Goal: Task Accomplishment & Management: Use online tool/utility

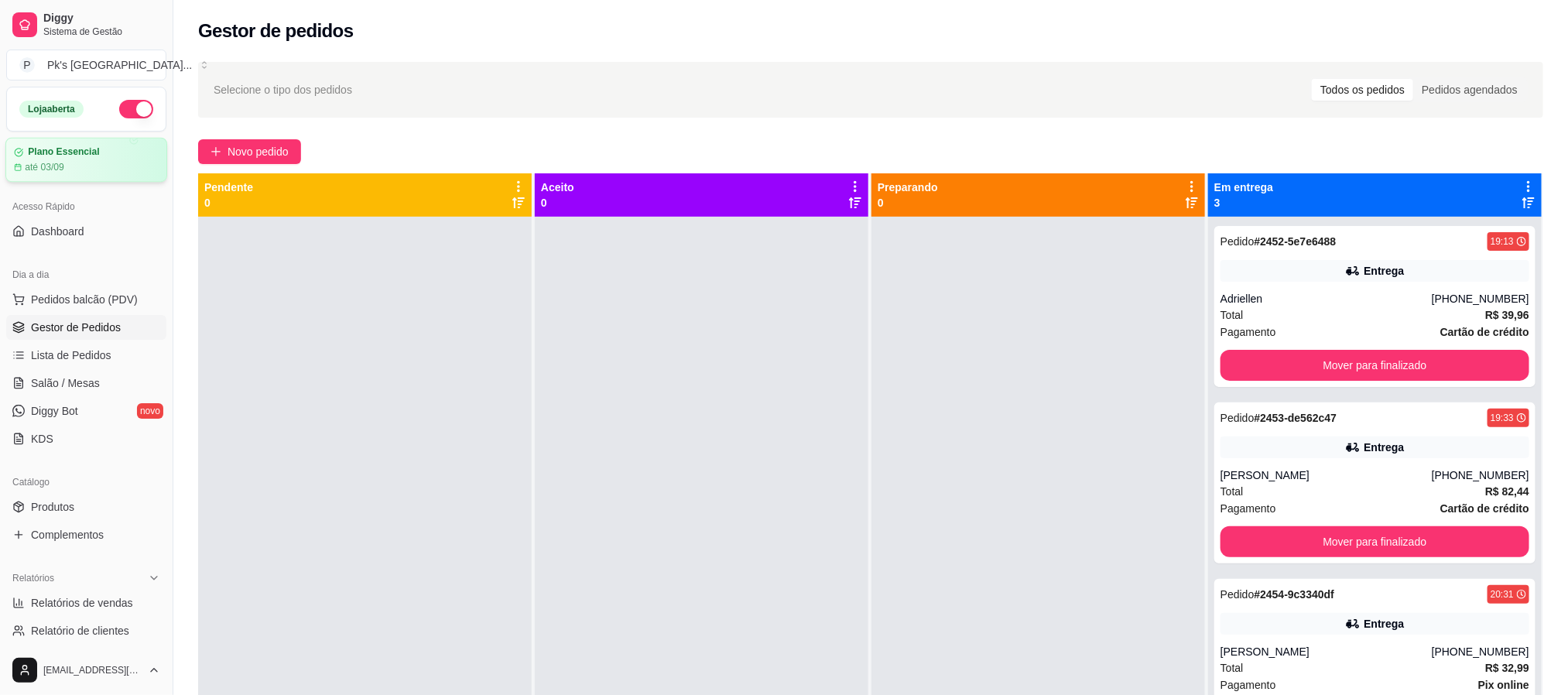
drag, startPoint x: 456, startPoint y: 170, endPoint x: 8, endPoint y: 147, distance: 448.6
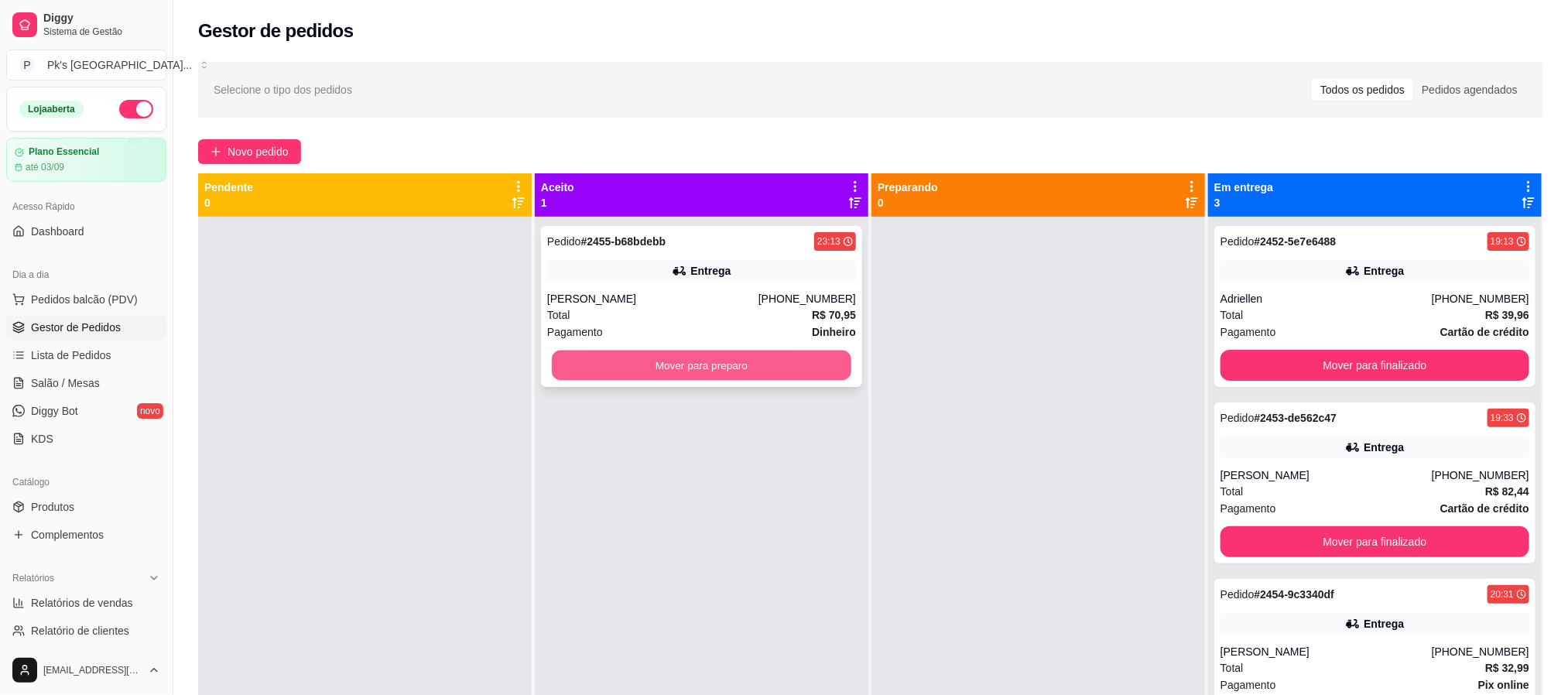
click at [649, 367] on button "Mover para preparo" at bounding box center [701, 366] width 299 height 31
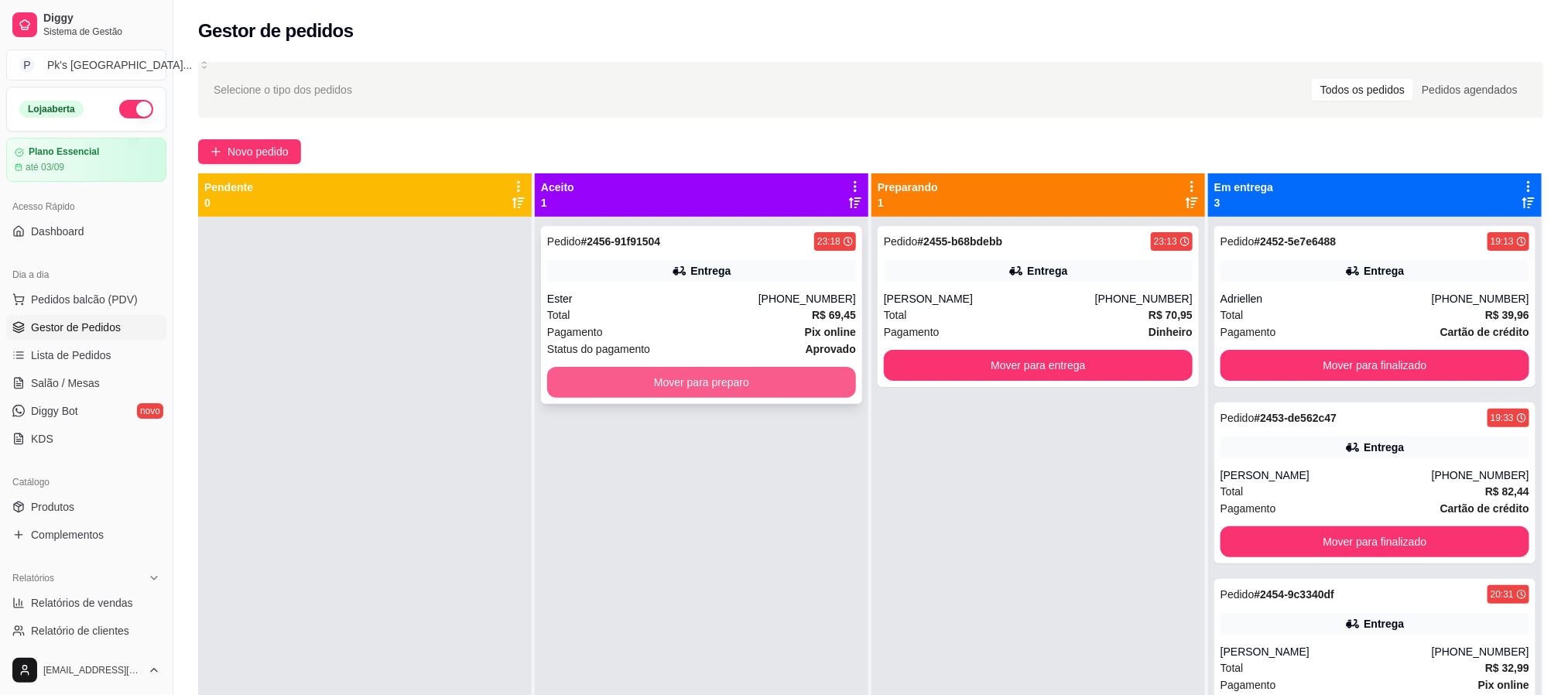
click at [625, 383] on button "Mover para preparo" at bounding box center [702, 382] width 309 height 31
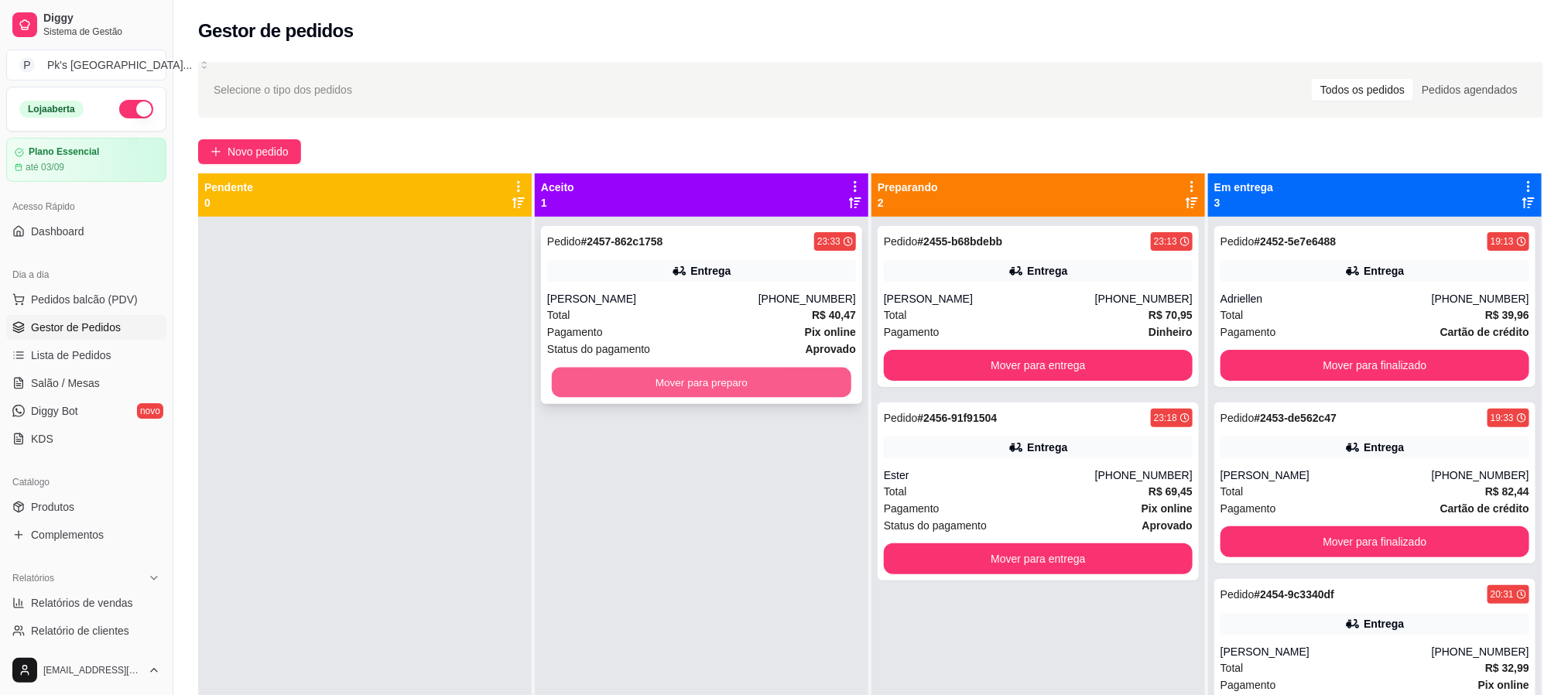
click at [625, 381] on button "Mover para preparo" at bounding box center [701, 382] width 299 height 31
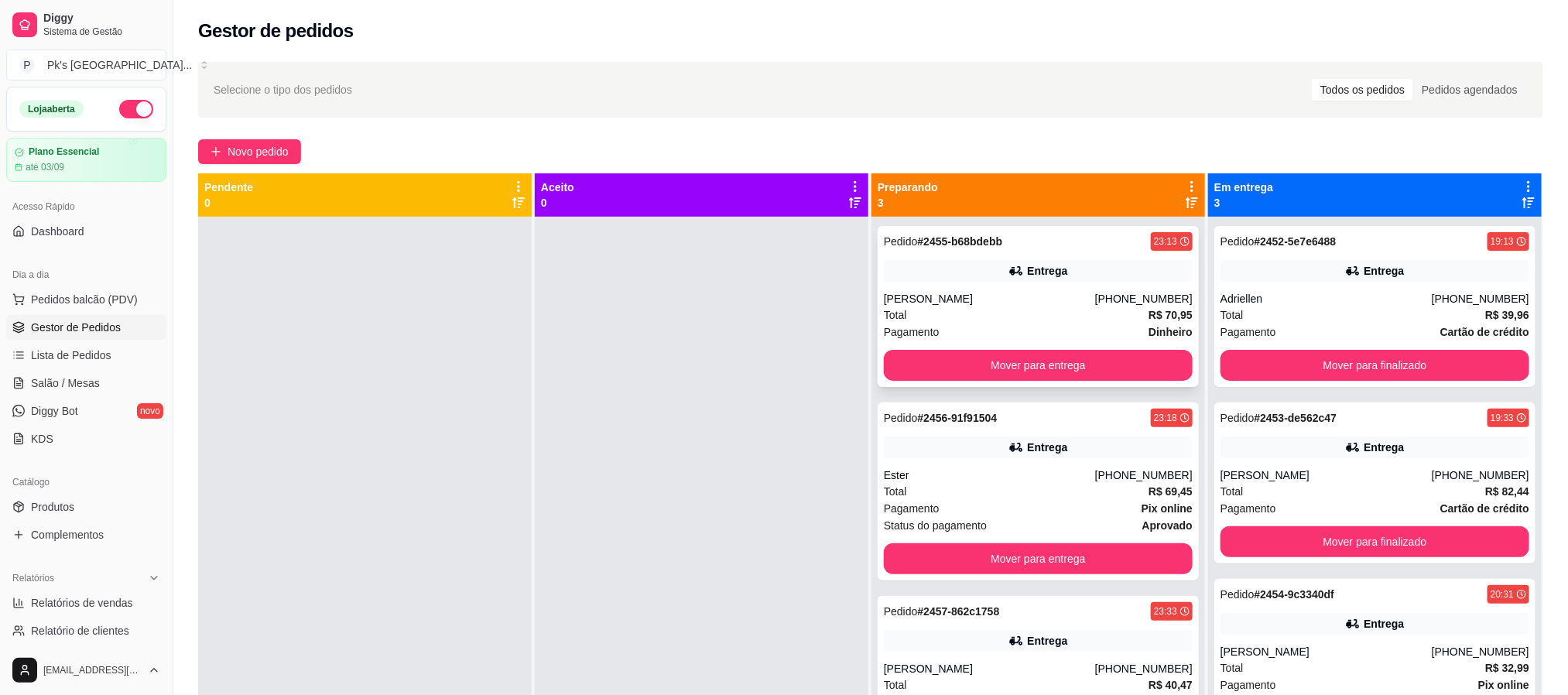
click at [1039, 278] on div "Entrega" at bounding box center [1039, 271] width 309 height 22
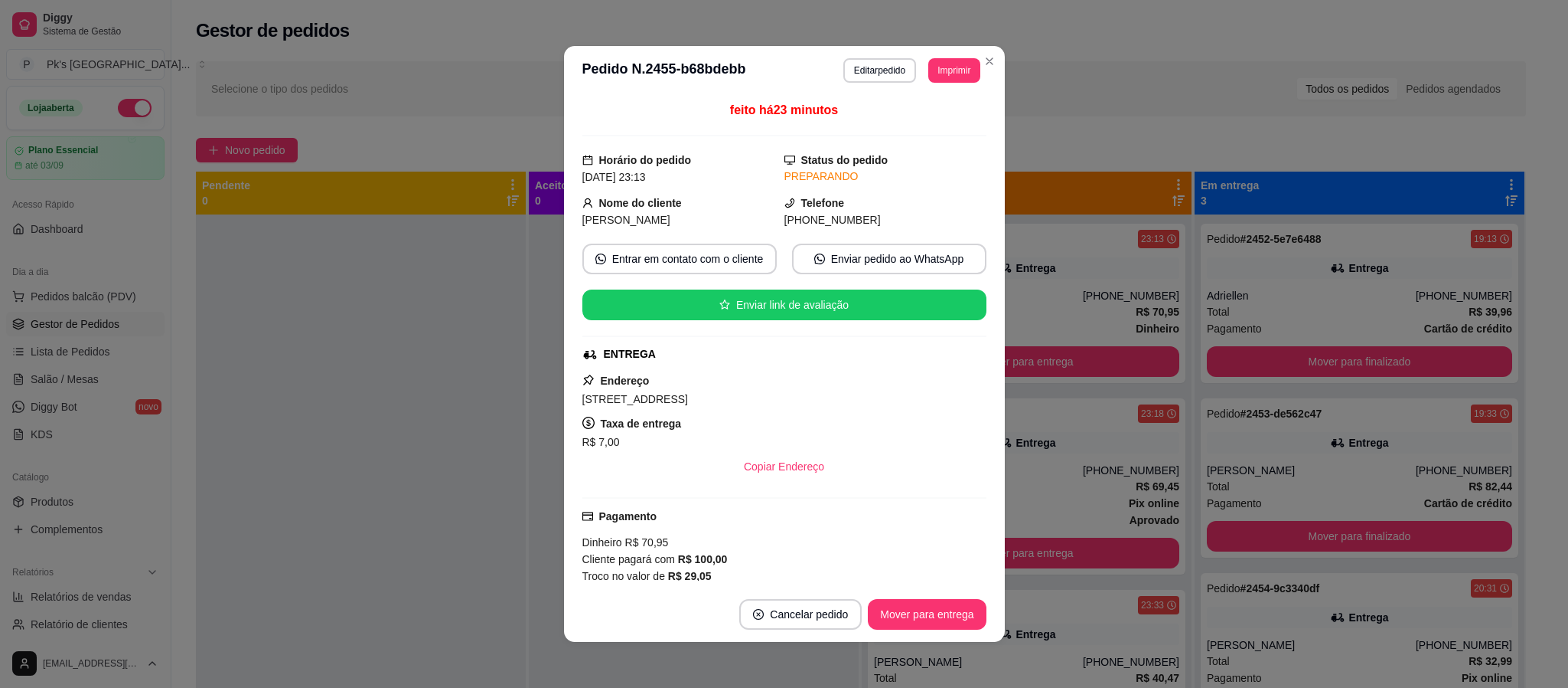
copy span "[STREET_ADDRESS]"
drag, startPoint x: 738, startPoint y: 403, endPoint x: 542, endPoint y: 403, distance: 196.0
click at [542, 403] on div "**********" at bounding box center [784, 344] width 1568 height 688
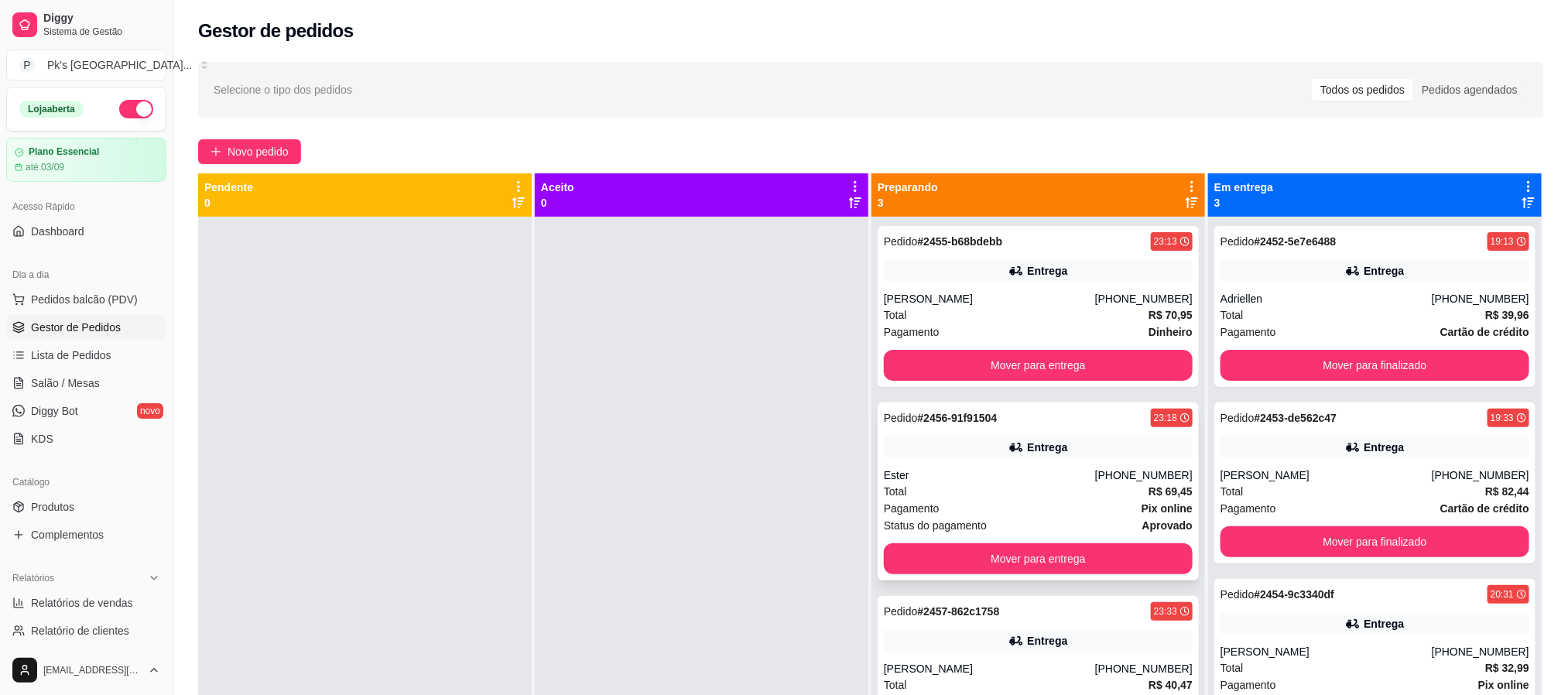
click at [991, 437] on div "Entrega" at bounding box center [1039, 447] width 309 height 22
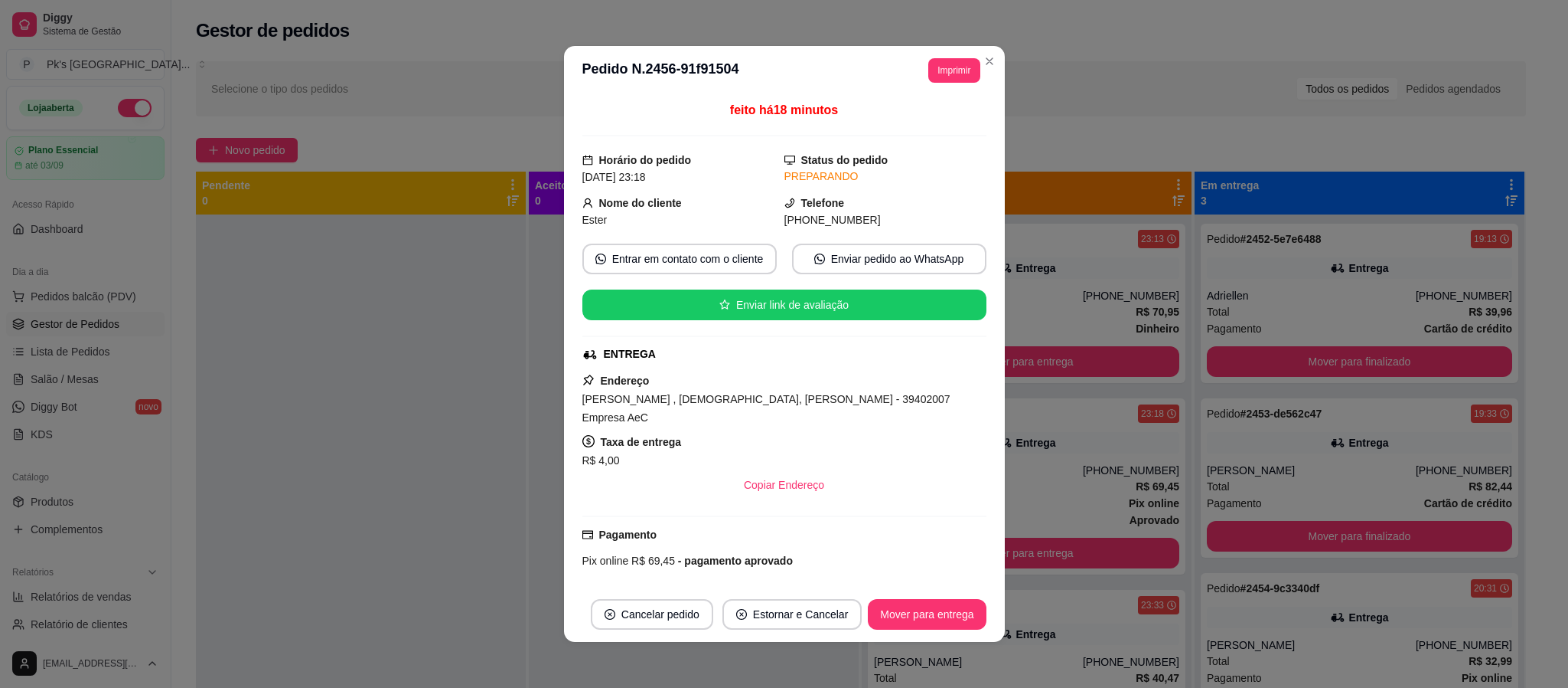
click at [767, 404] on span "[PERSON_NAME] , [DEMOGRAPHIC_DATA], [PERSON_NAME] - 39402007 Empresa AeC" at bounding box center [766, 408] width 368 height 30
copy span "[PERSON_NAME] , [DEMOGRAPHIC_DATA], Regina Peres"
drag, startPoint x: 772, startPoint y: 404, endPoint x: 551, endPoint y: 400, distance: 221.0
click at [551, 400] on div "**********" at bounding box center [784, 344] width 1568 height 688
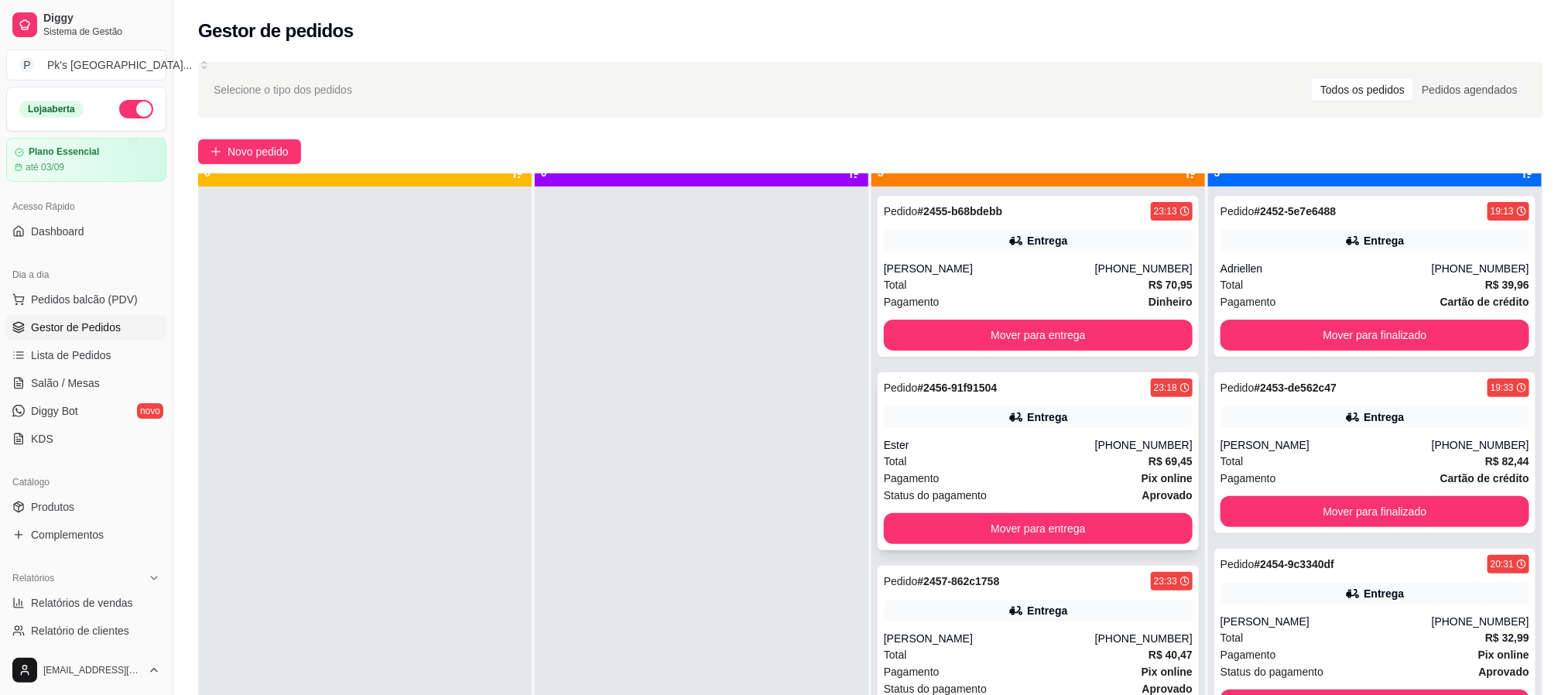
scroll to position [43, 0]
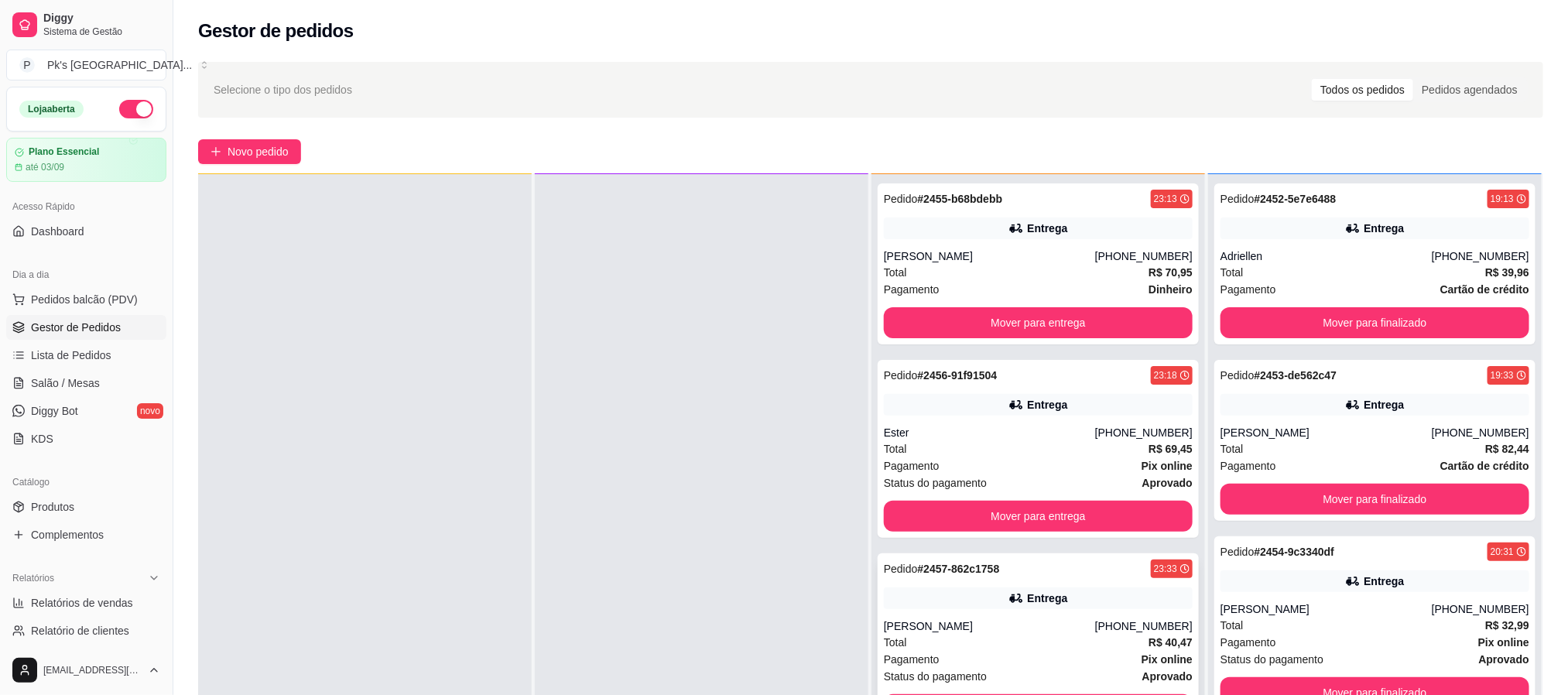
click at [958, 588] on div "Entrega" at bounding box center [1039, 598] width 309 height 22
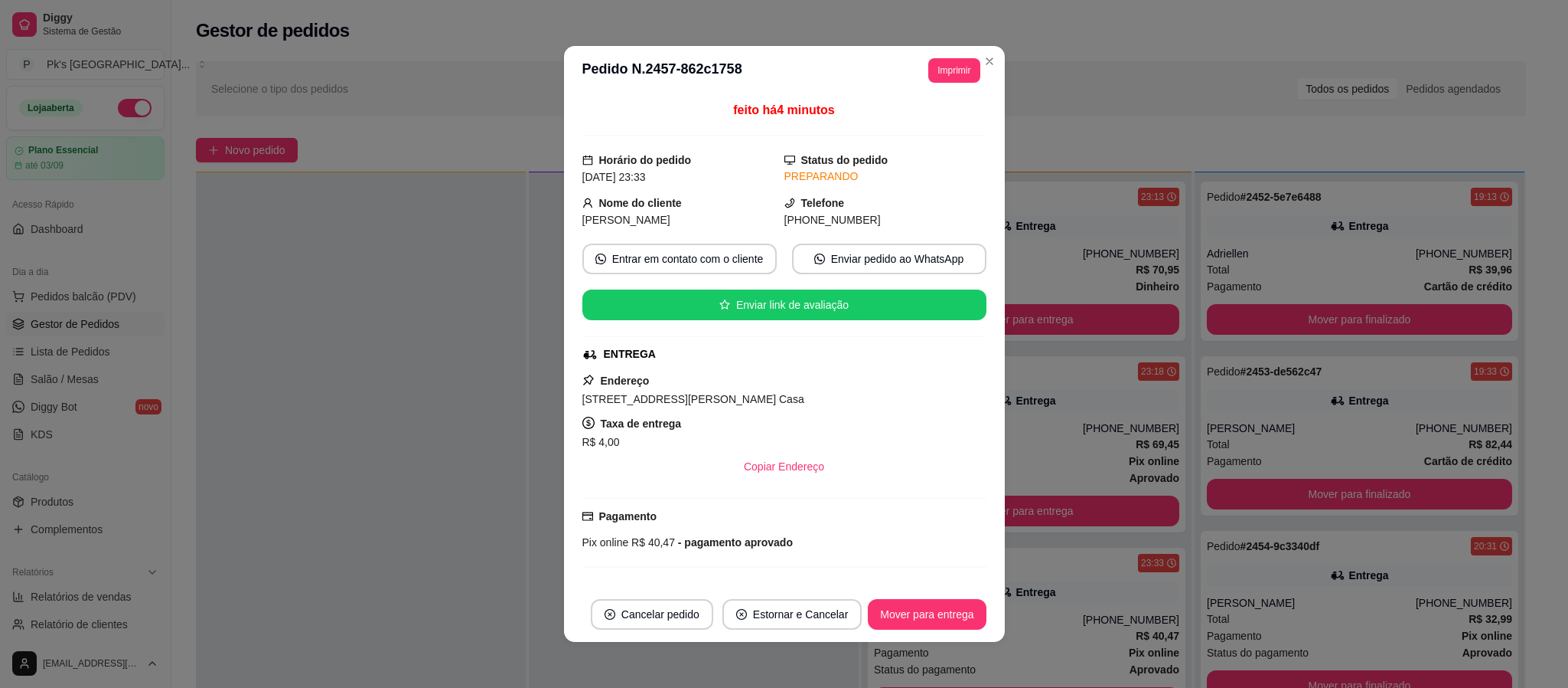
drag, startPoint x: 858, startPoint y: 400, endPoint x: 567, endPoint y: 395, distance: 291.0
click at [567, 395] on div "feito há 4 minutos Horário do pedido [DATE] 23:33 Status do pedido PREPARANDO N…" at bounding box center [784, 341] width 441 height 492
copy span "[STREET_ADDRESS][PERSON_NAME] -"
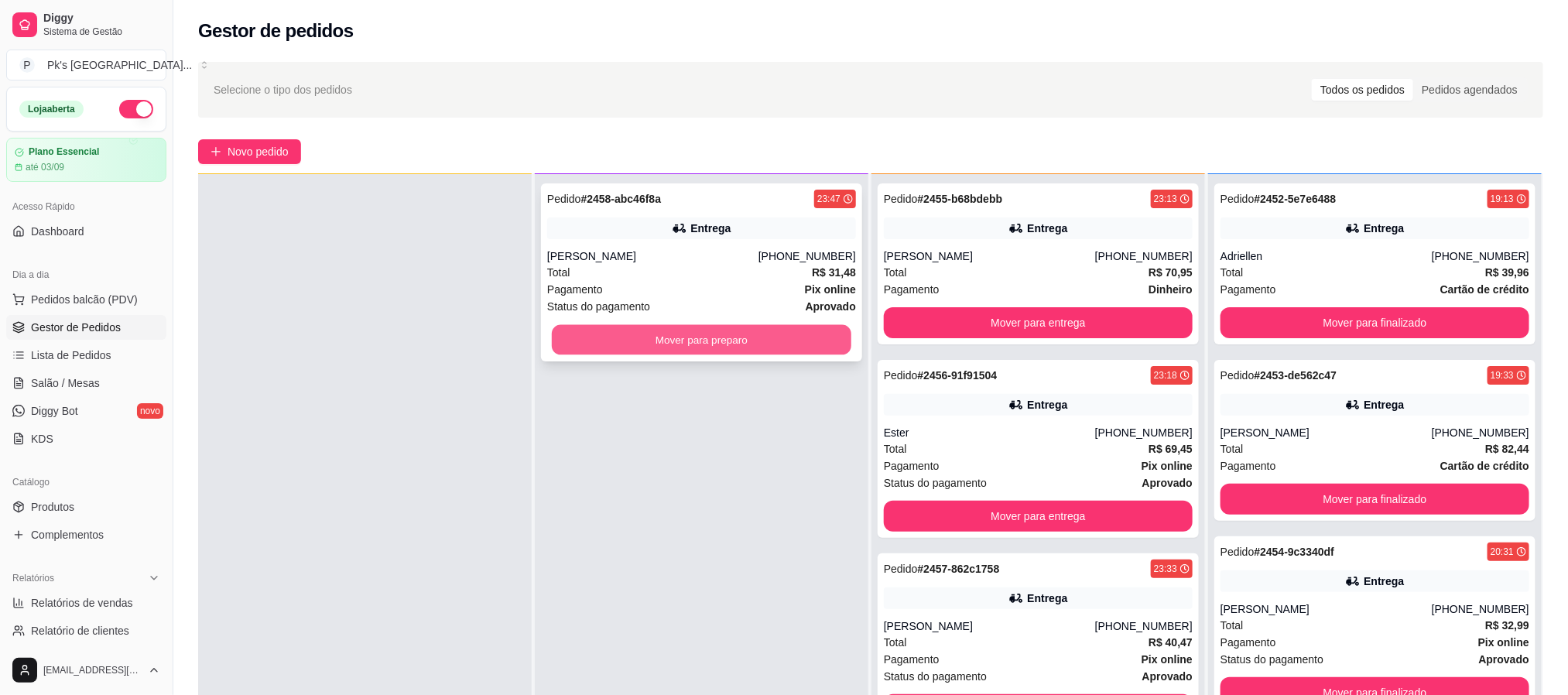
click at [556, 343] on button "Mover para preparo" at bounding box center [701, 340] width 299 height 31
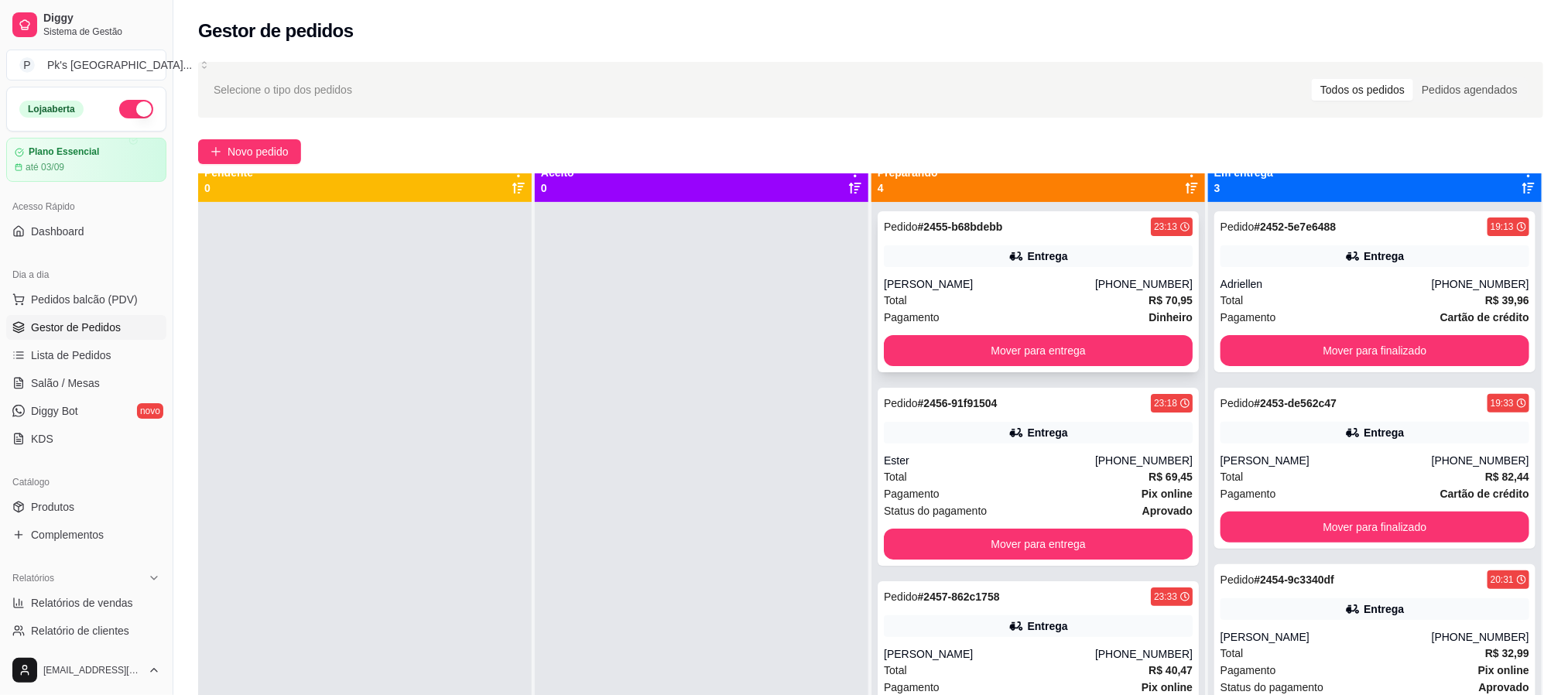
scroll to position [0, 0]
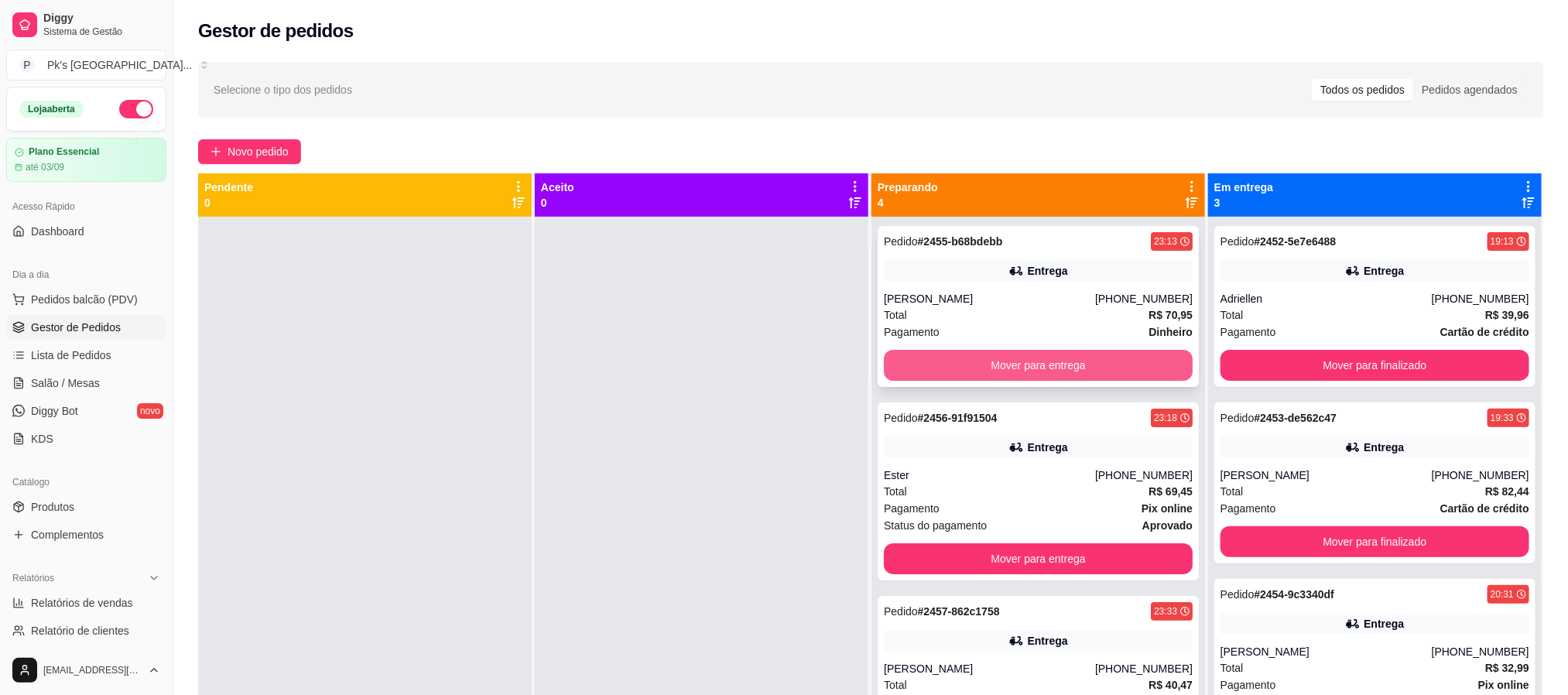
click at [1020, 365] on button "Mover para entrega" at bounding box center [1039, 365] width 309 height 31
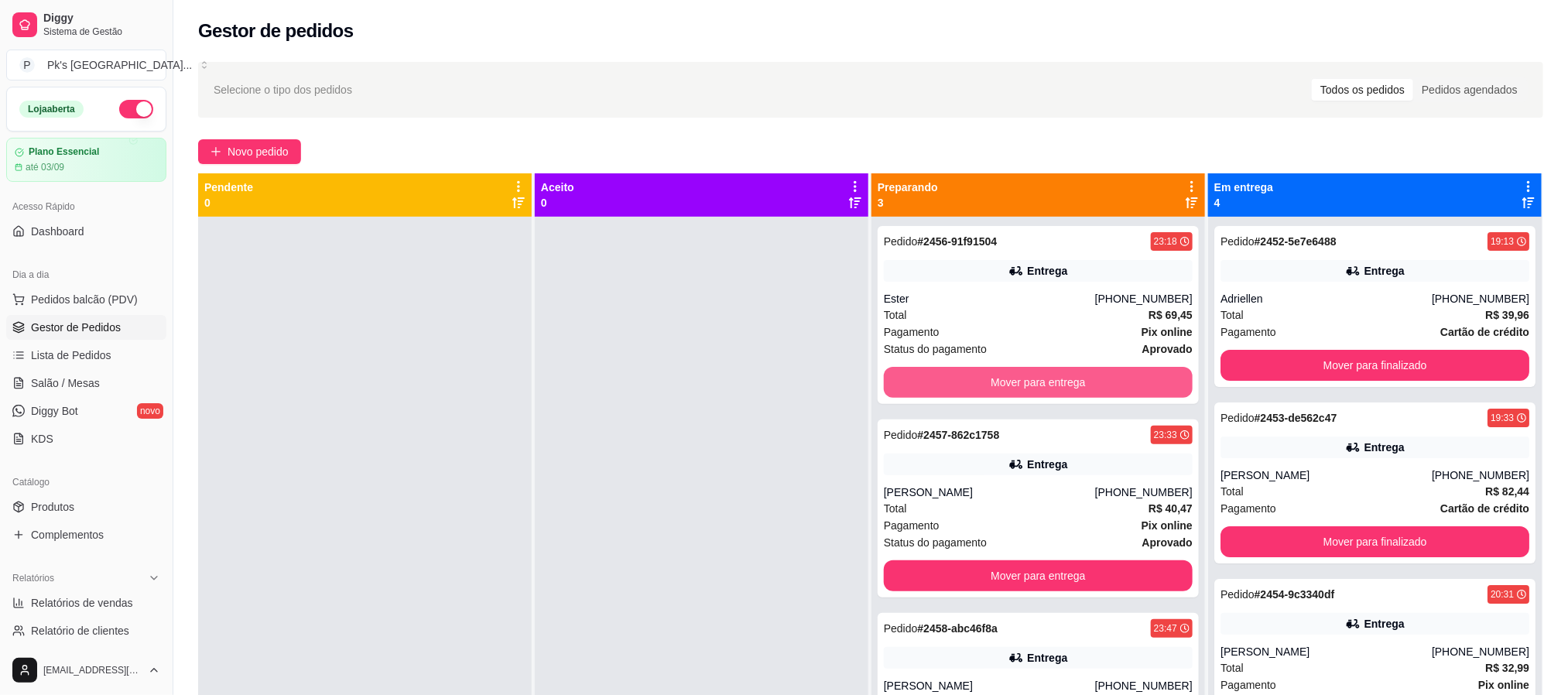
click at [1020, 367] on div "Mover para entrega" at bounding box center [1039, 382] width 309 height 31
click at [1036, 375] on button "Mover para entrega" at bounding box center [1038, 382] width 299 height 31
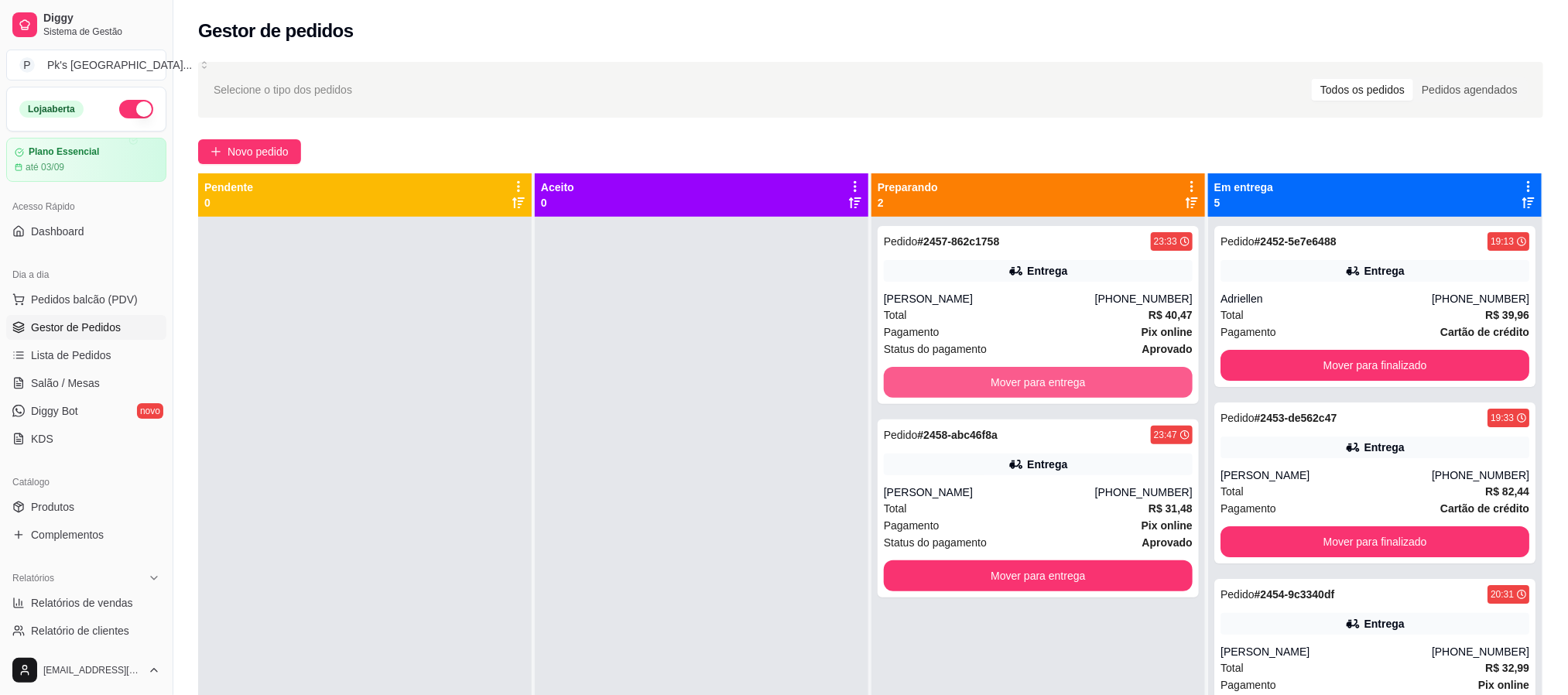
click at [1036, 375] on button "Mover para entrega" at bounding box center [1039, 382] width 309 height 31
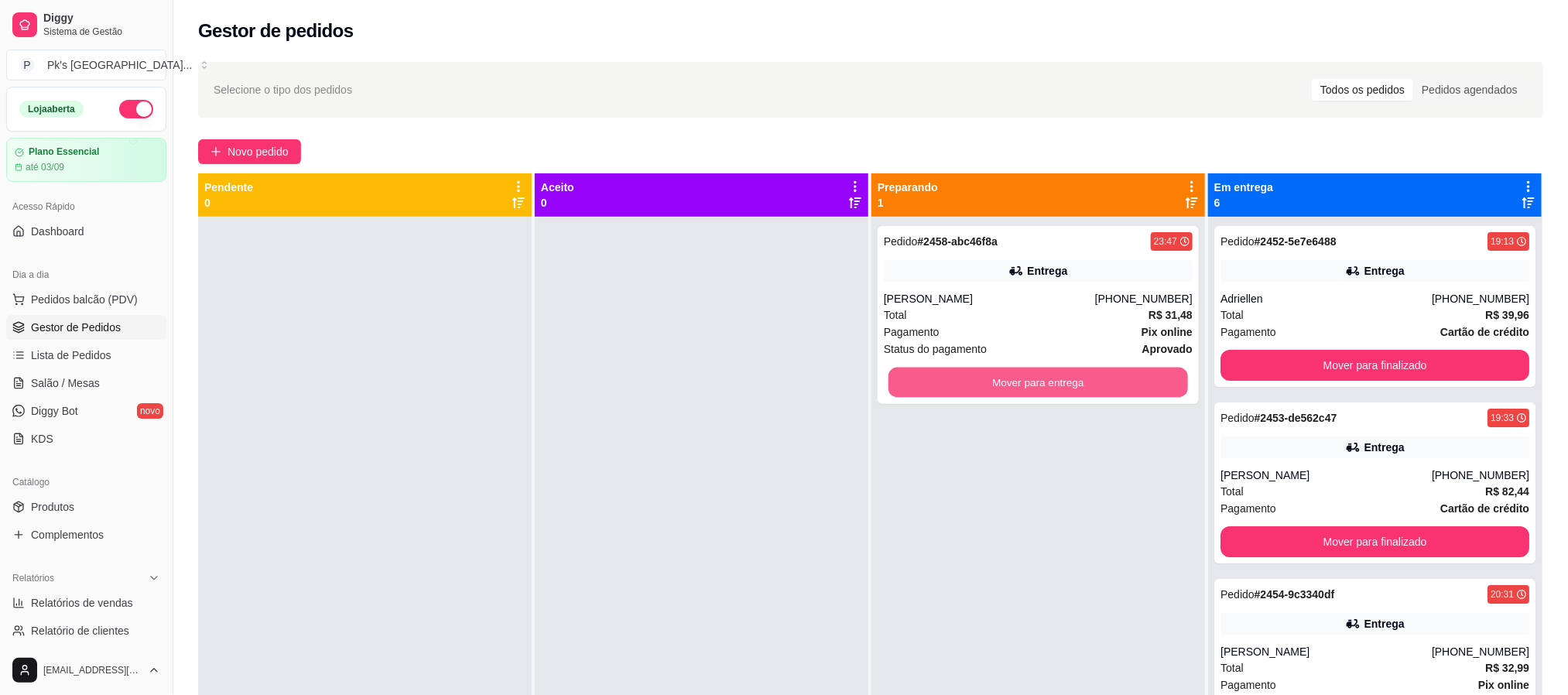
click at [1036, 375] on button "Mover para entrega" at bounding box center [1038, 382] width 299 height 31
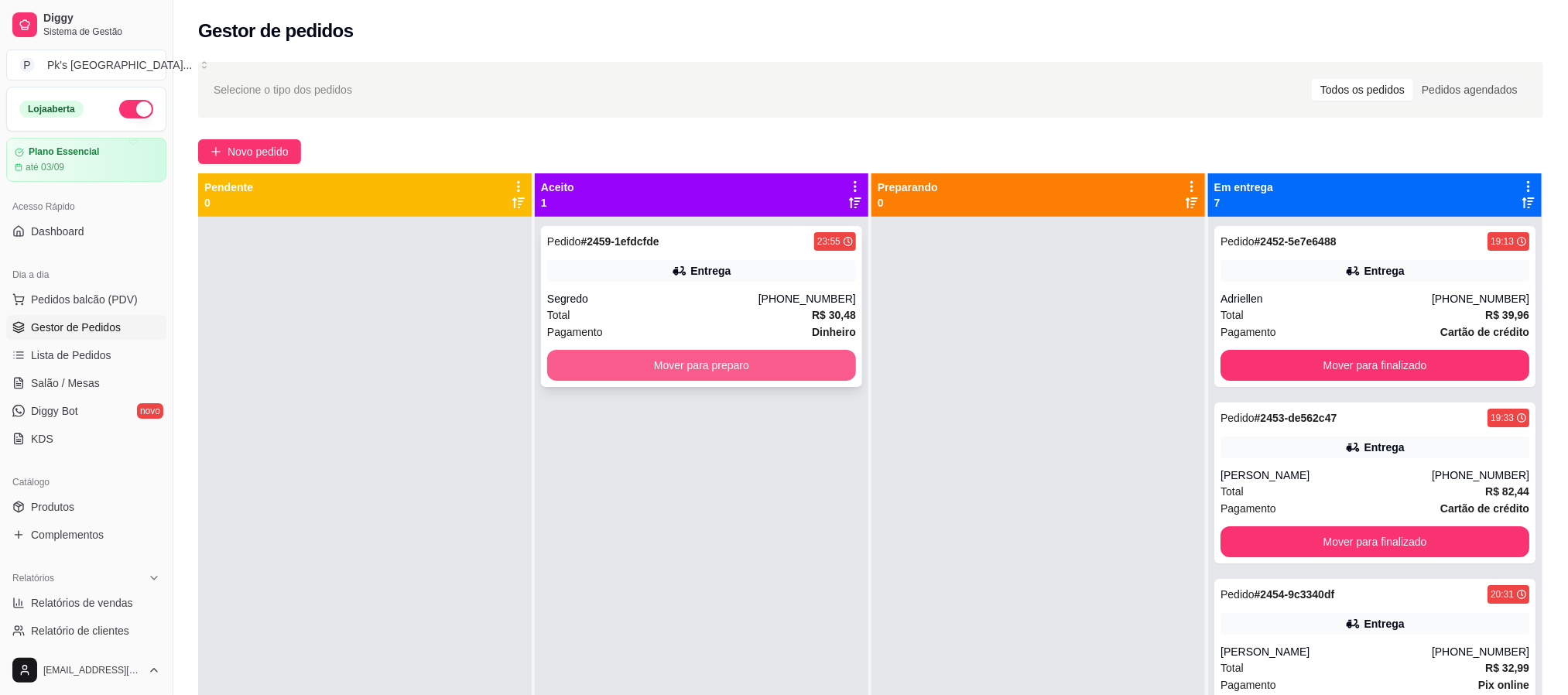
click at [774, 358] on button "Mover para preparo" at bounding box center [702, 365] width 309 height 31
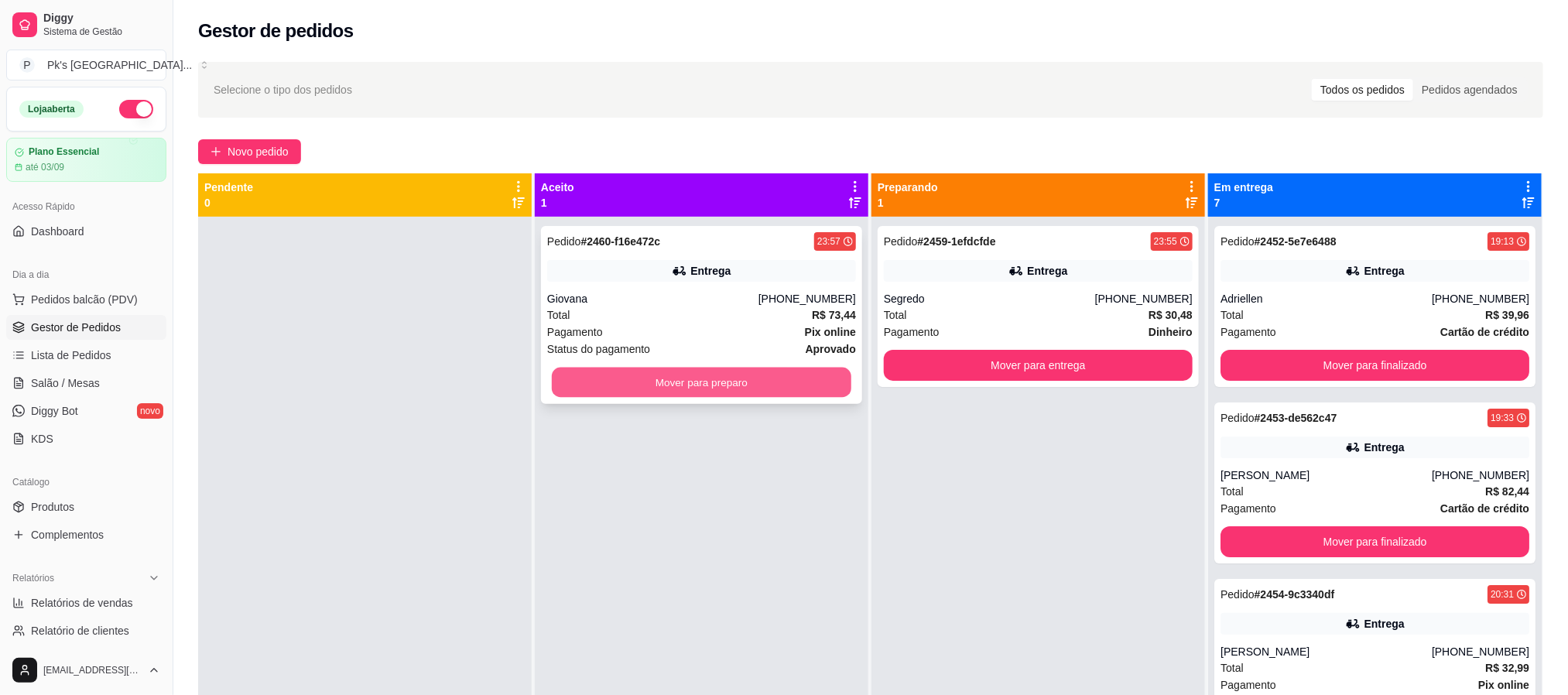
click at [613, 372] on button "Mover para preparo" at bounding box center [701, 382] width 299 height 31
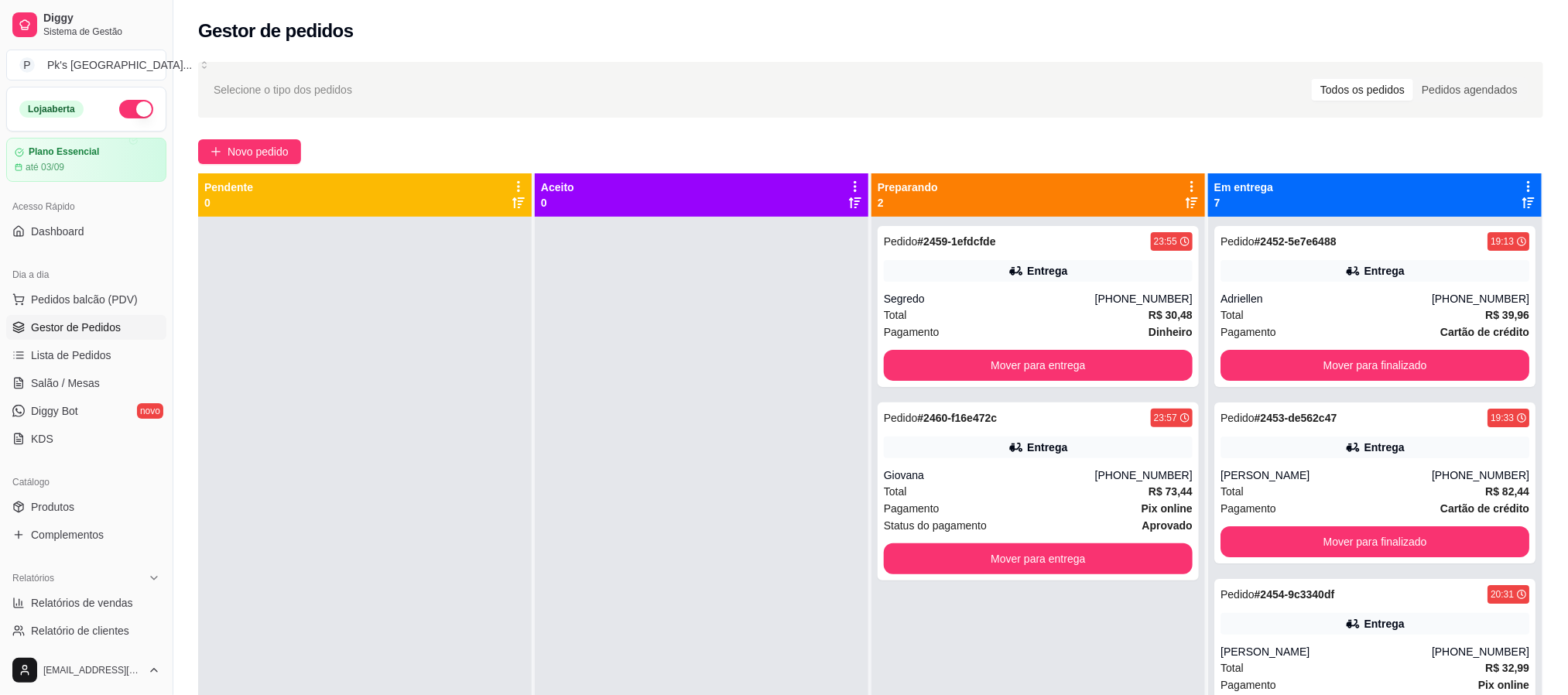
click at [119, 107] on button "button" at bounding box center [136, 109] width 34 height 18
click at [920, 293] on div "Segredo" at bounding box center [989, 298] width 211 height 15
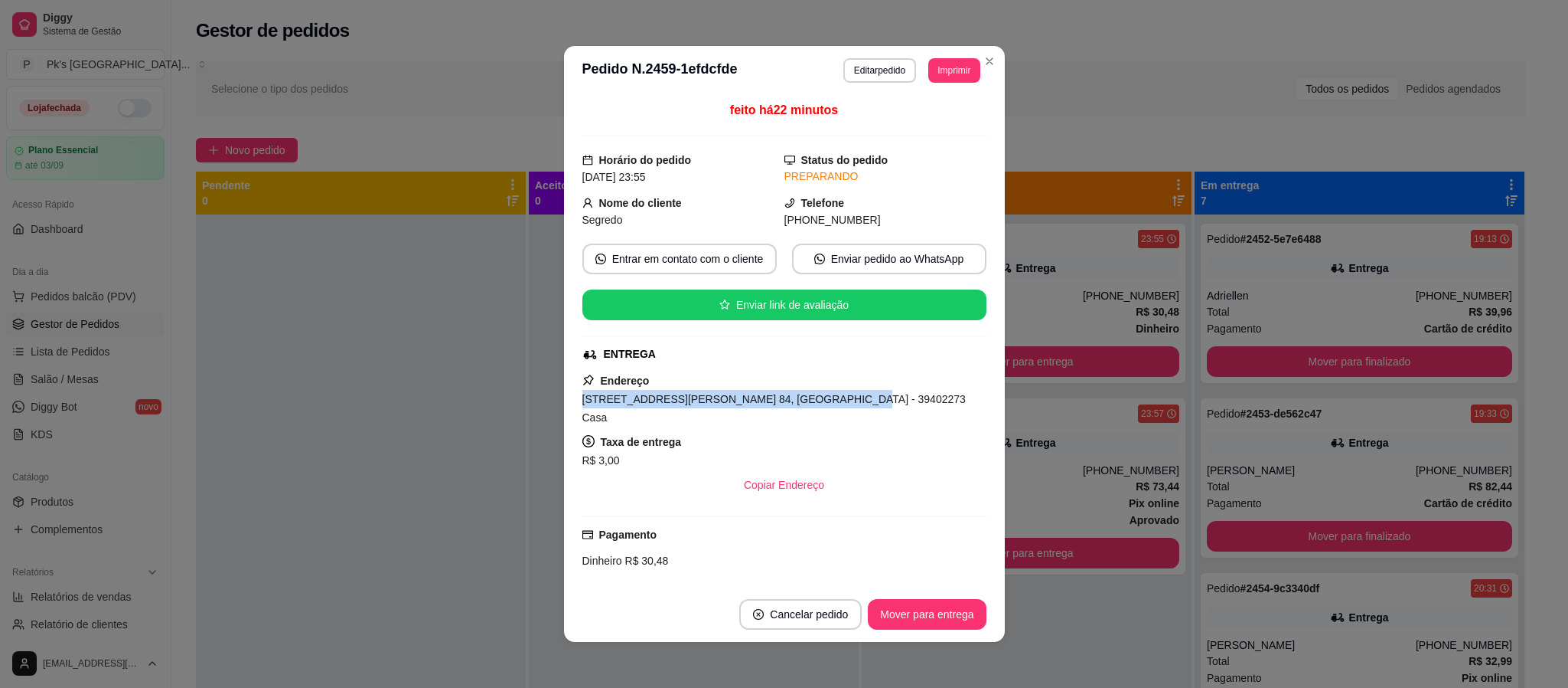
copy span "[STREET_ADDRESS][PERSON_NAME] 84, [GEOGRAPHIC_DATA]"
drag, startPoint x: 806, startPoint y: 402, endPoint x: 429, endPoint y: 405, distance: 377.0
click at [429, 405] on div "**********" at bounding box center [784, 344] width 1568 height 688
click at [826, 405] on span "[STREET_ADDRESS][PERSON_NAME] 84, [GEOGRAPHIC_DATA] - 39402273 Casa" at bounding box center [774, 408] width 383 height 30
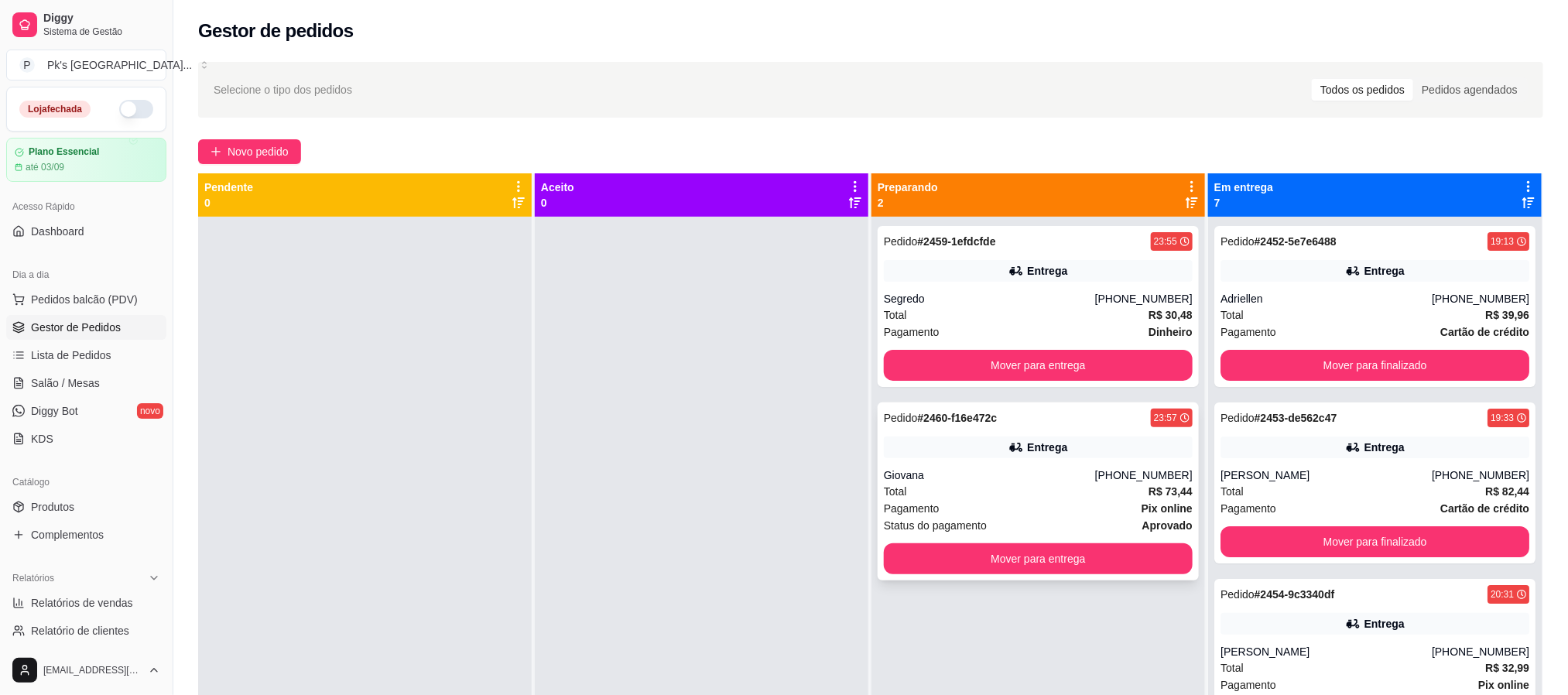
click at [1059, 492] on div "Total R$ 73,44" at bounding box center [1039, 491] width 309 height 17
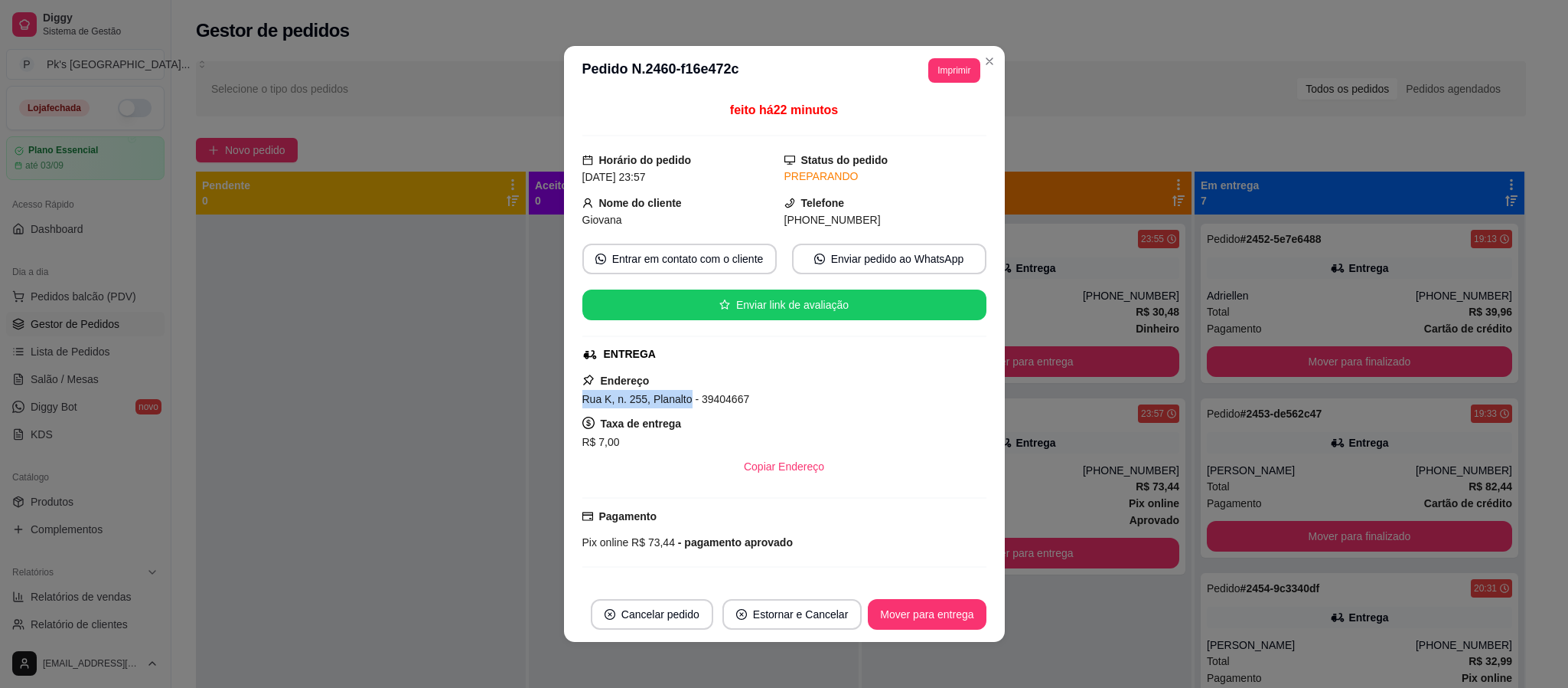
copy span "Rua K, n. 255, [GEOGRAPHIC_DATA]"
drag, startPoint x: 676, startPoint y: 405, endPoint x: 508, endPoint y: 405, distance: 168.0
click at [508, 405] on div "**********" at bounding box center [784, 344] width 1568 height 688
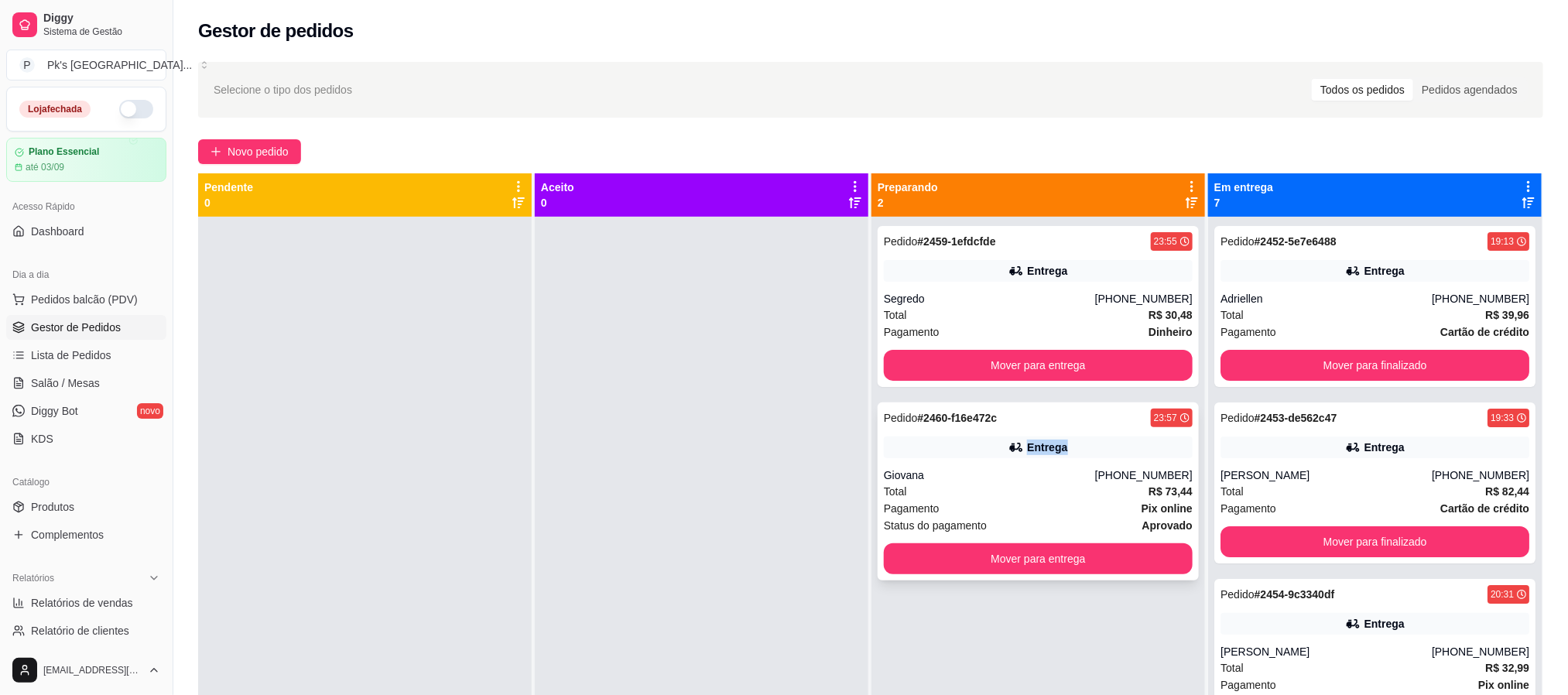
click at [1036, 446] on div "Entrega" at bounding box center [1047, 447] width 40 height 15
click at [1084, 299] on div "Segredo" at bounding box center [989, 298] width 211 height 15
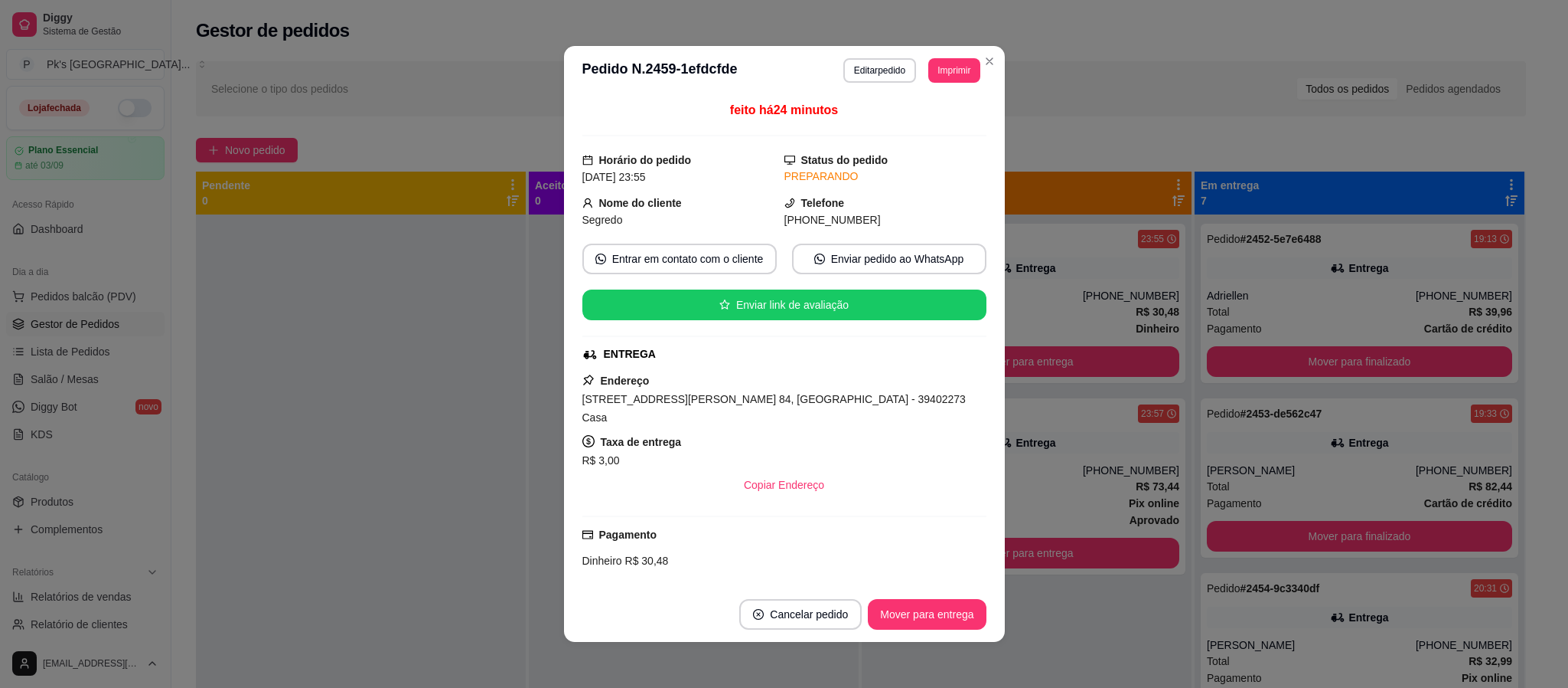
drag, startPoint x: 985, startPoint y: 490, endPoint x: 1021, endPoint y: 489, distance: 36.0
click at [991, 490] on div "feito há 24 minutos Horário do pedido [DATE] 23:55 Status do pedido PREPARANDO …" at bounding box center [784, 341] width 441 height 492
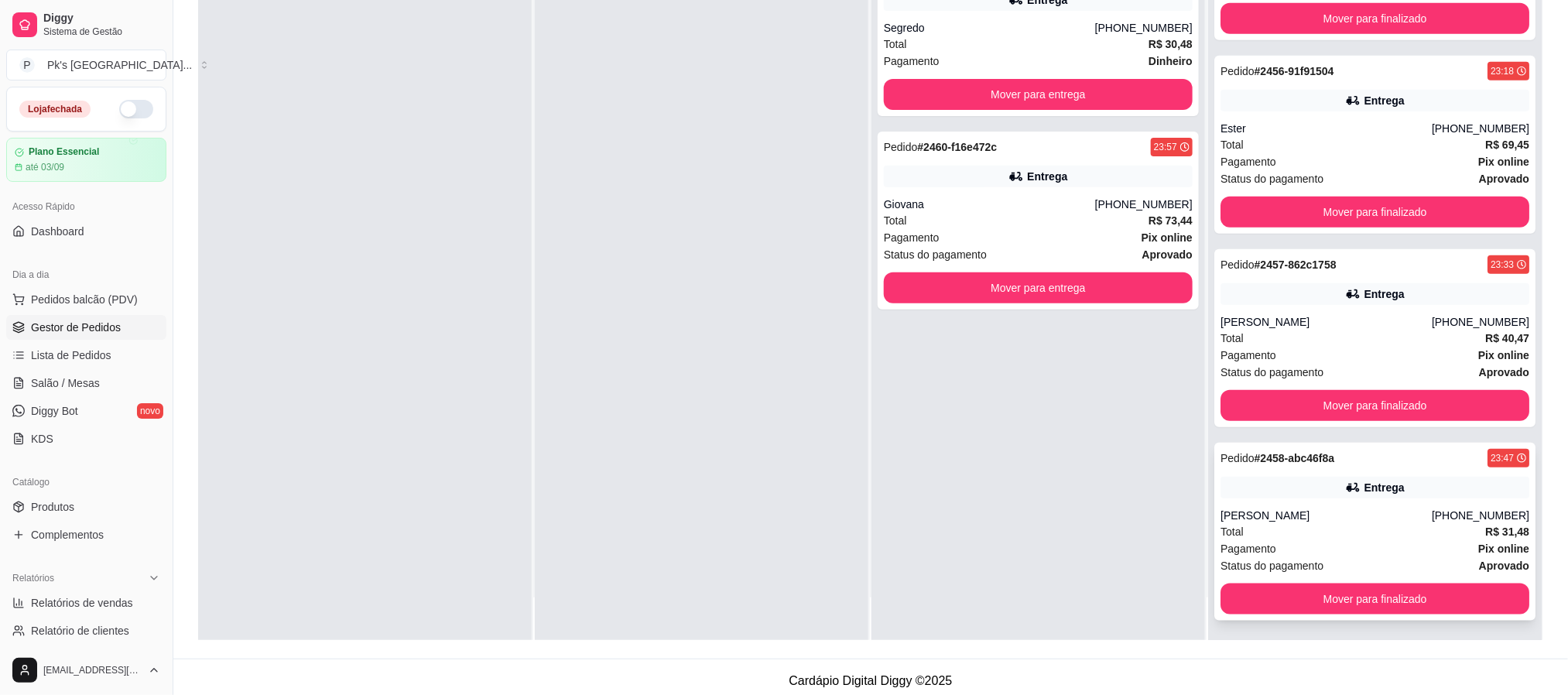
scroll to position [236, 0]
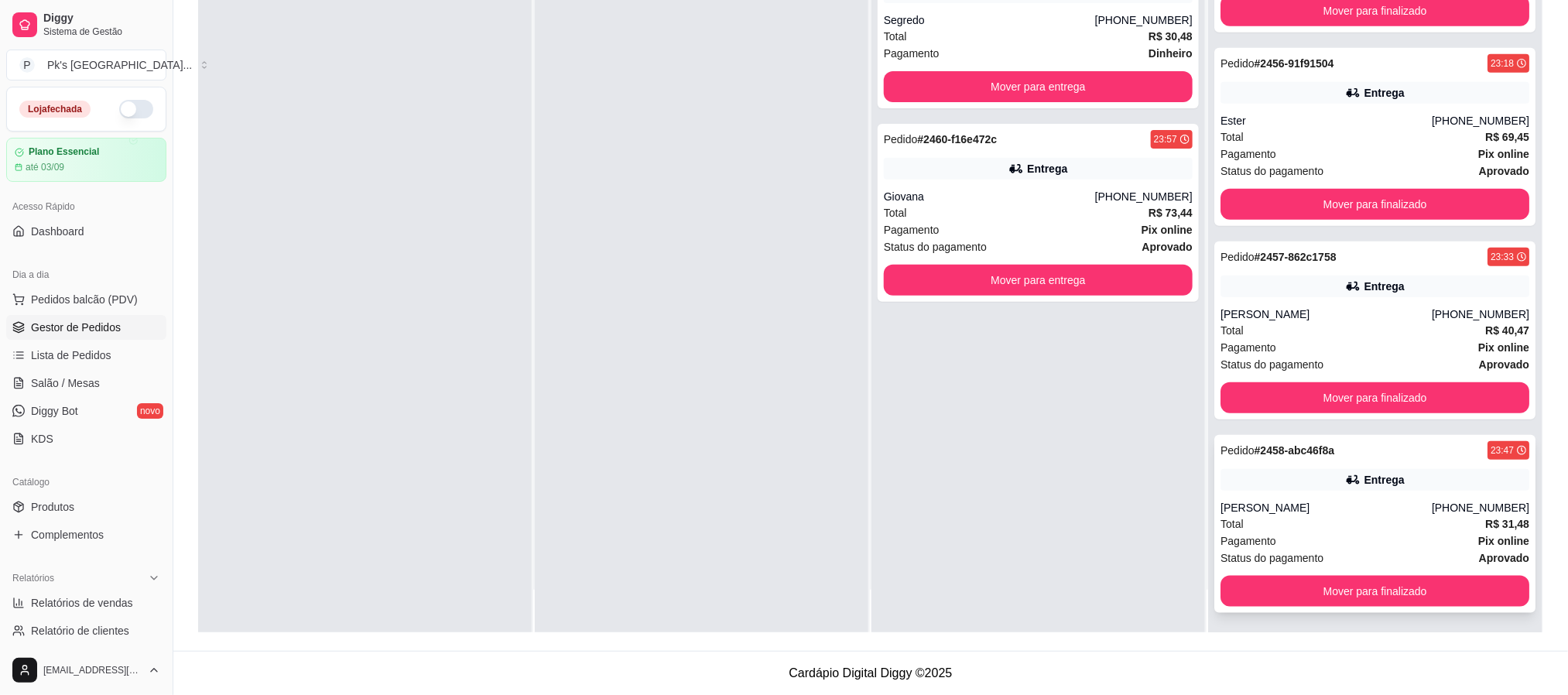
click at [1306, 493] on div "Pedido # 2458-abc46f8a 23:47 Entrega [PERSON_NAME] [PHONE_NUMBER] Total R$ 31,4…" at bounding box center [1374, 523] width 321 height 178
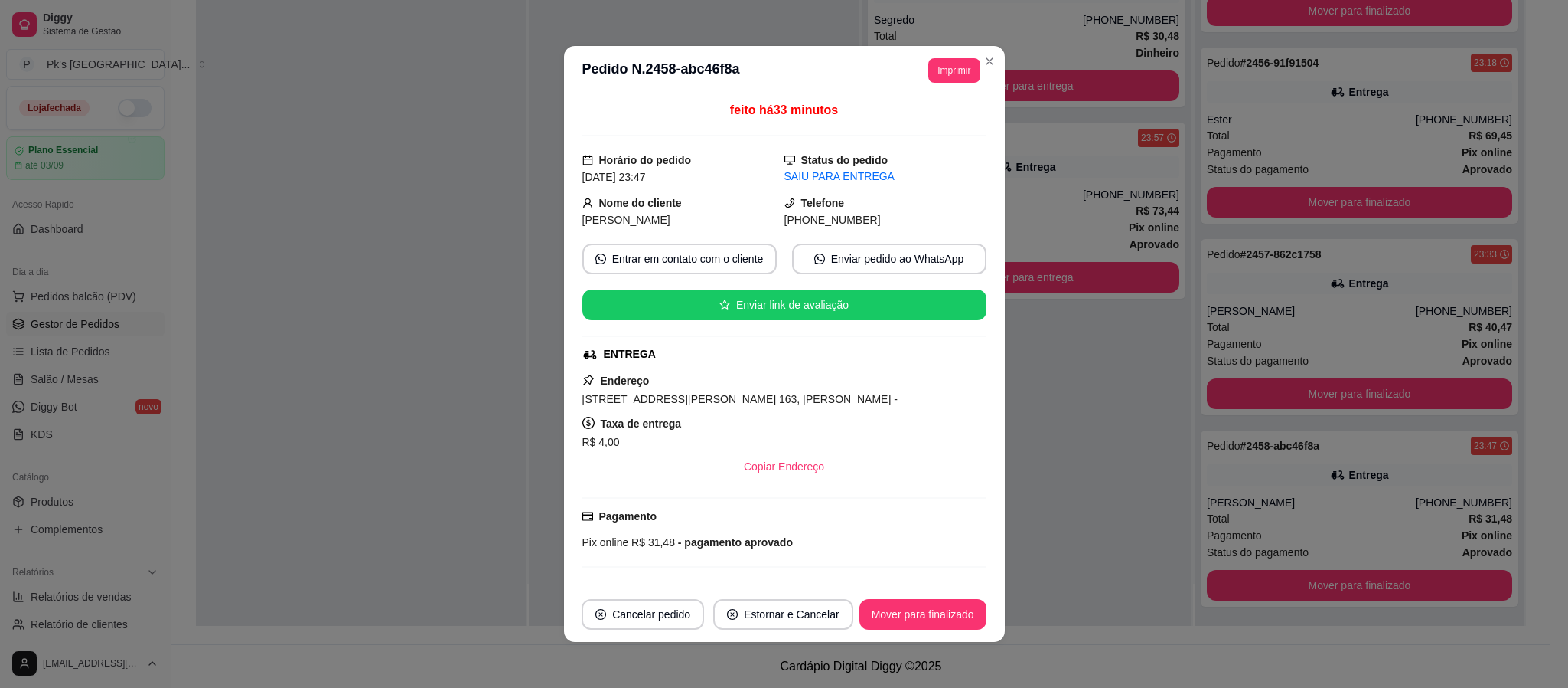
copy span "[STREET_ADDRESS][PERSON_NAME] 163, [PERSON_NAME]"
drag, startPoint x: 809, startPoint y: 404, endPoint x: 536, endPoint y: 397, distance: 273.1
click at [536, 397] on div "**********" at bounding box center [784, 344] width 1568 height 688
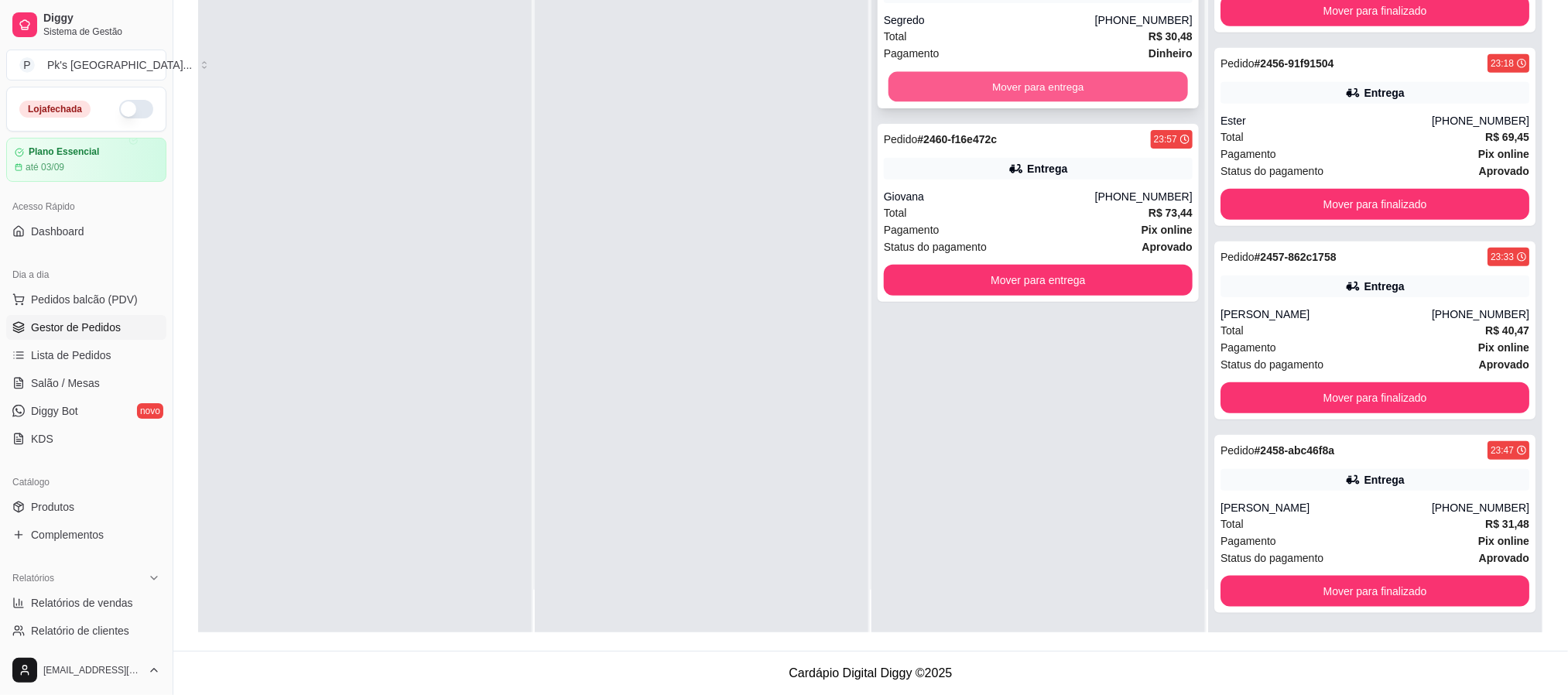
click at [1070, 86] on button "Mover para entrega" at bounding box center [1038, 87] width 299 height 31
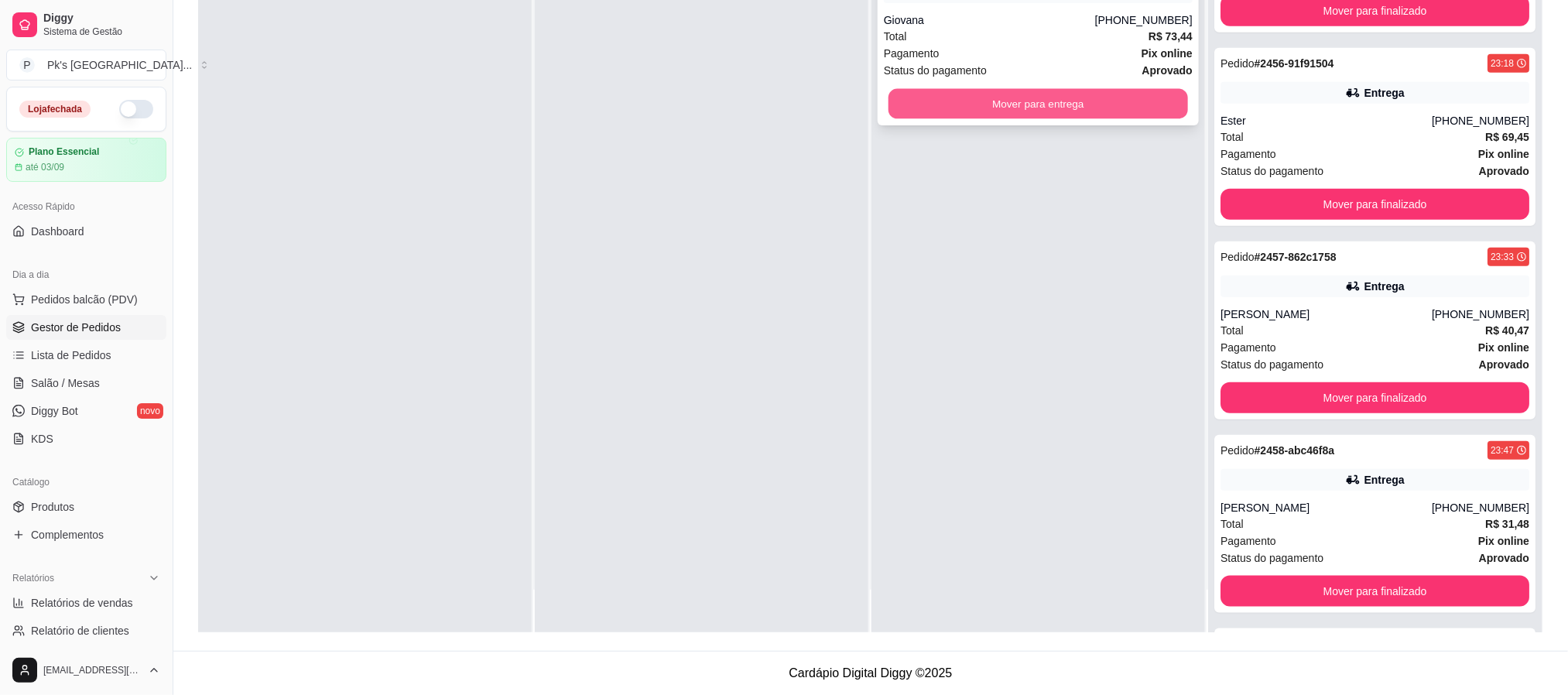
click at [1070, 110] on button "Mover para entrega" at bounding box center [1038, 104] width 299 height 31
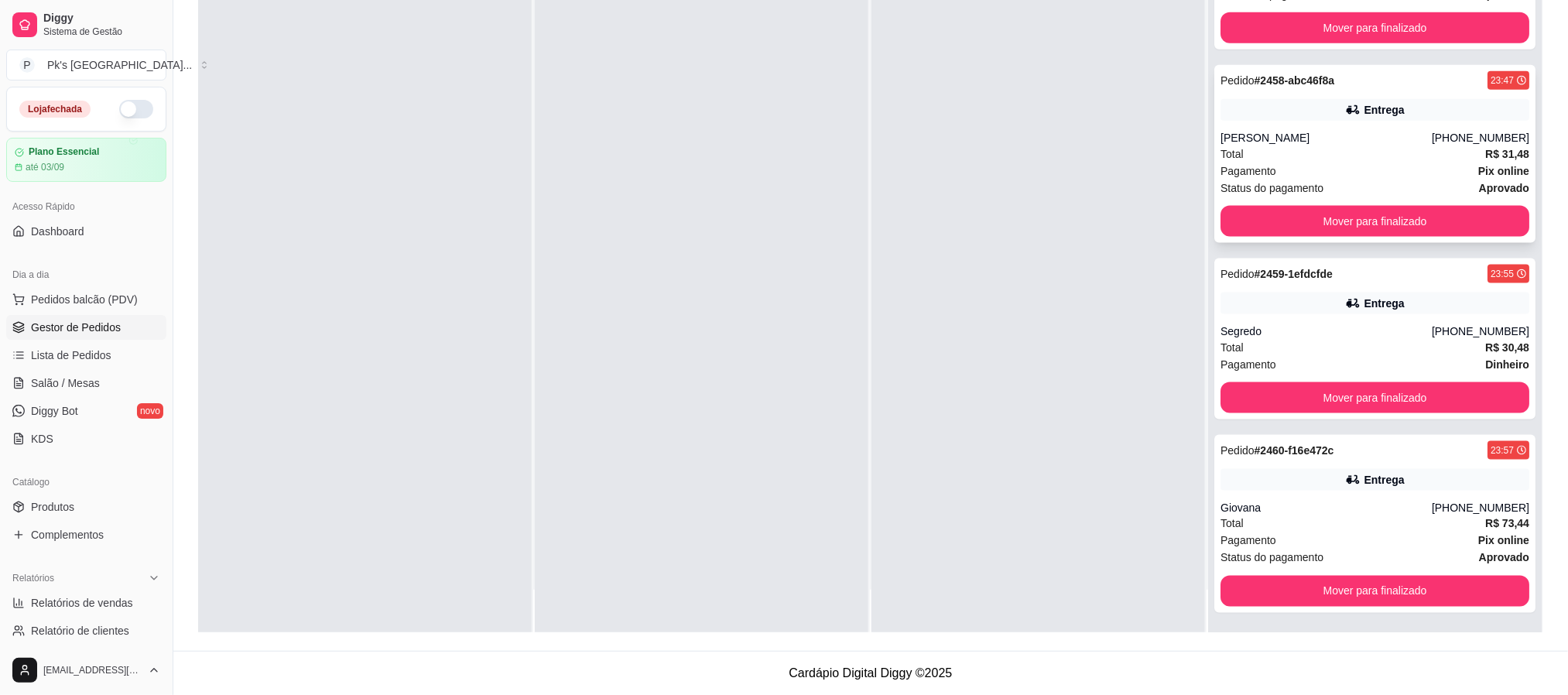
click at [1379, 158] on div "Total R$ 31,48" at bounding box center [1374, 154] width 309 height 17
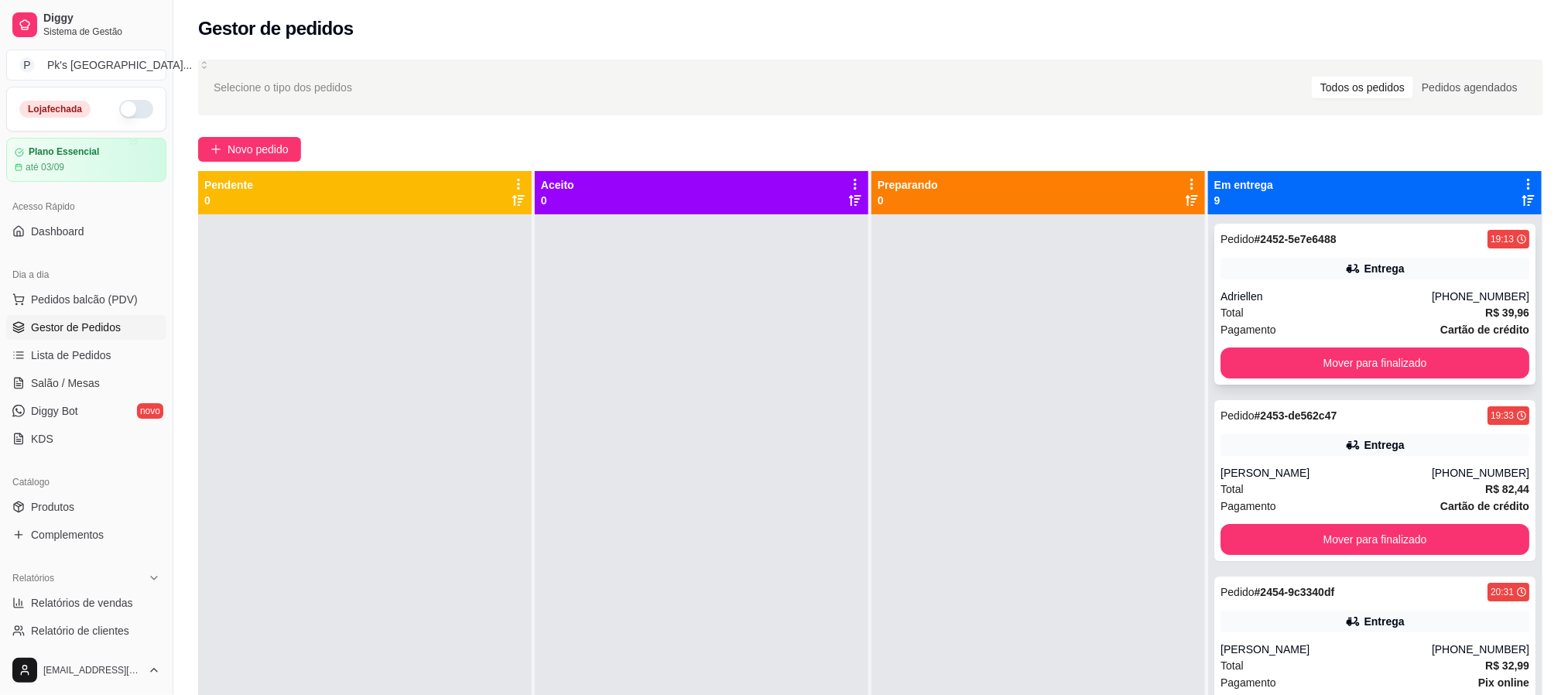
scroll to position [0, 0]
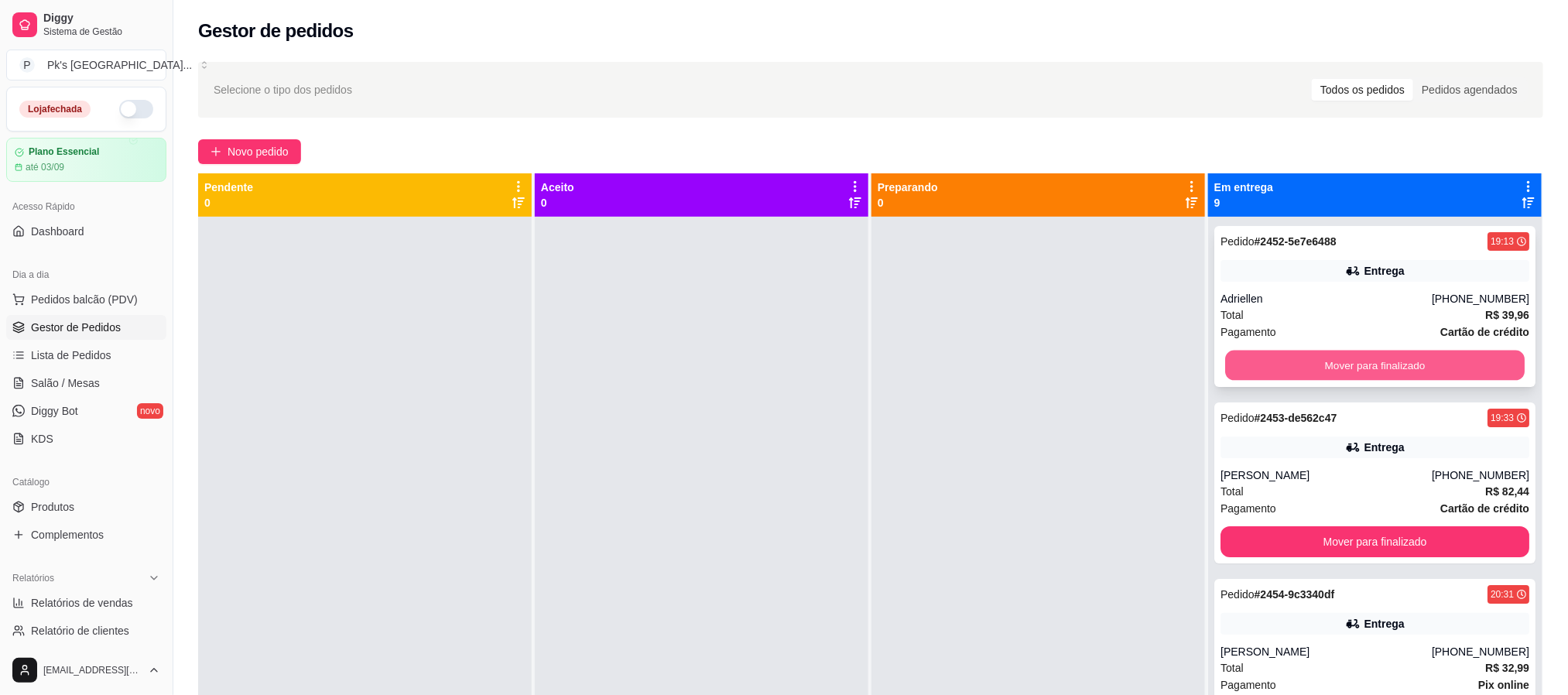
click at [1339, 365] on button "Mover para finalizado" at bounding box center [1374, 366] width 299 height 31
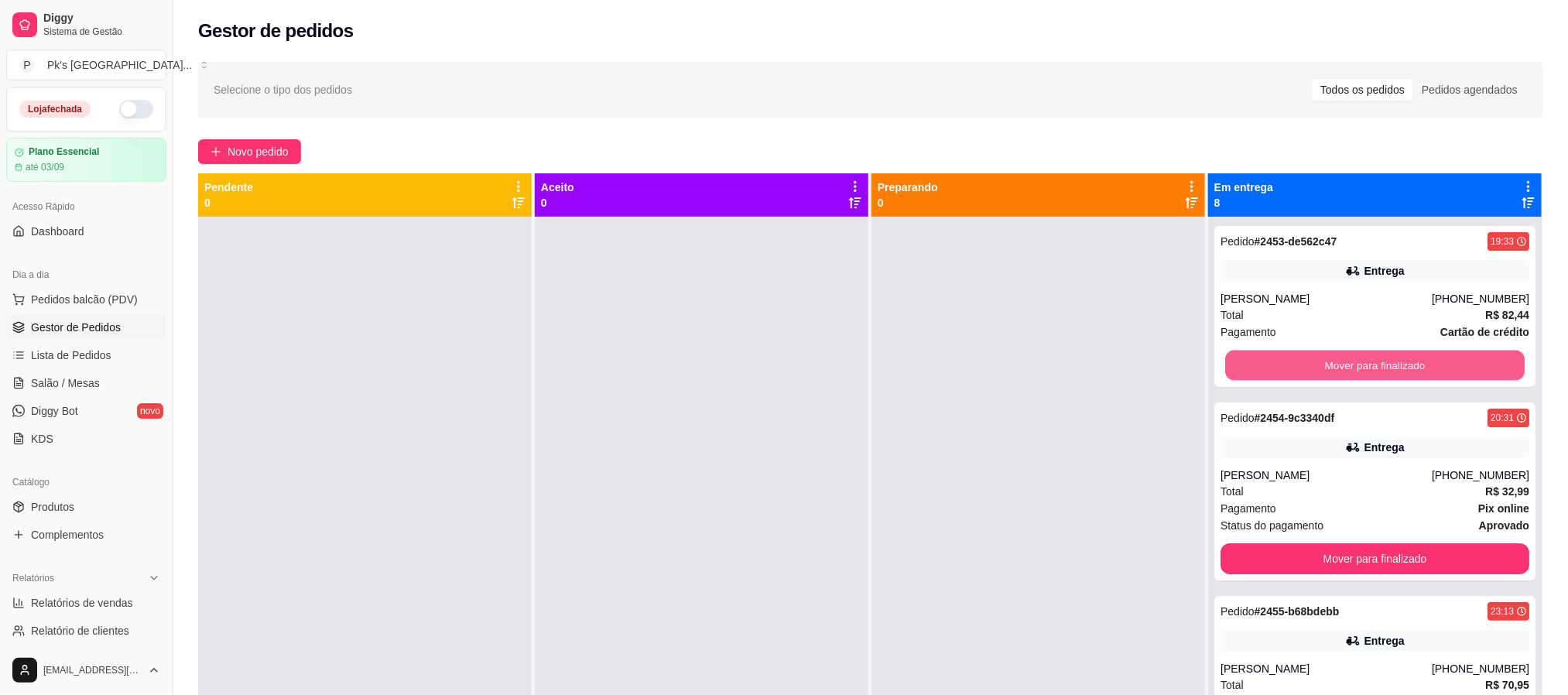
click at [1339, 365] on button "Mover para finalizado" at bounding box center [1374, 366] width 299 height 31
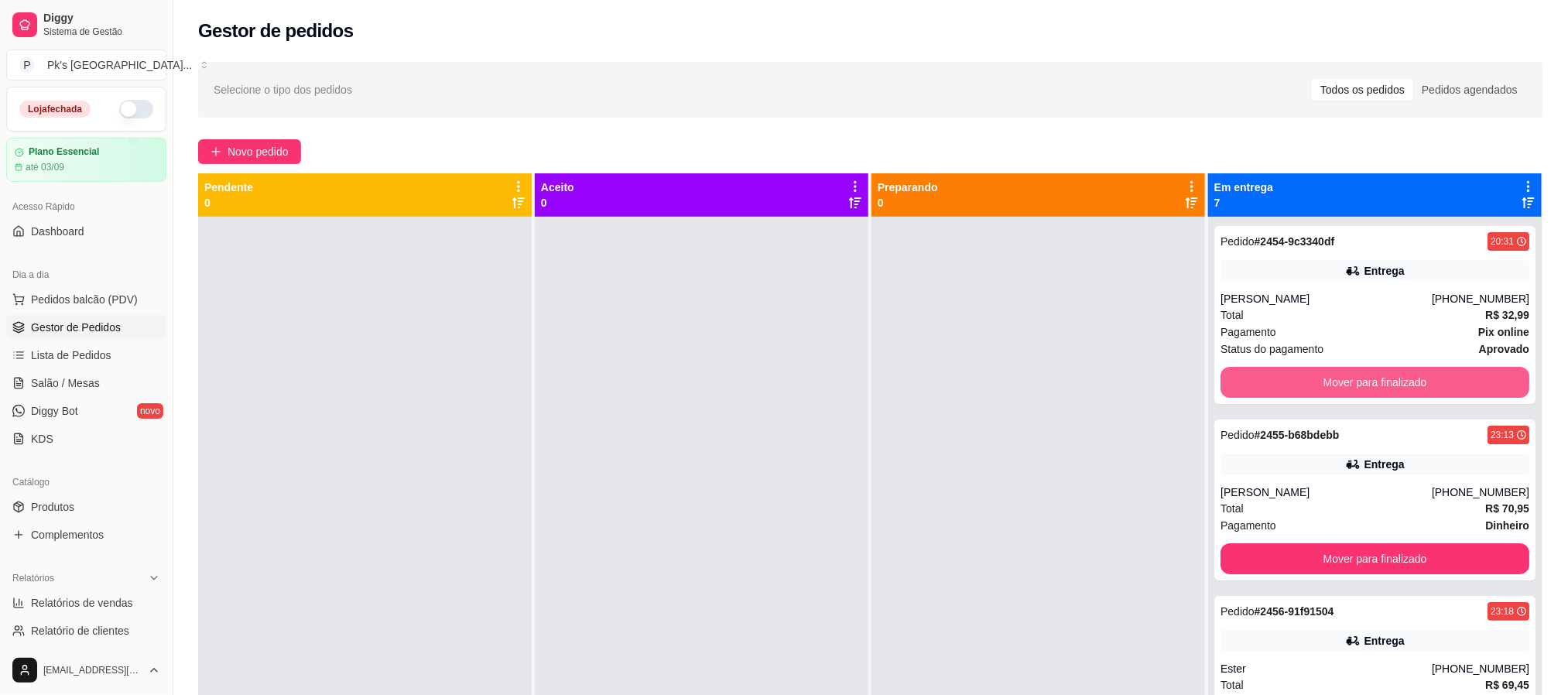
click at [1339, 367] on div "Mover para finalizado" at bounding box center [1374, 382] width 309 height 31
click at [1365, 379] on button "Mover para finalizado" at bounding box center [1374, 382] width 309 height 31
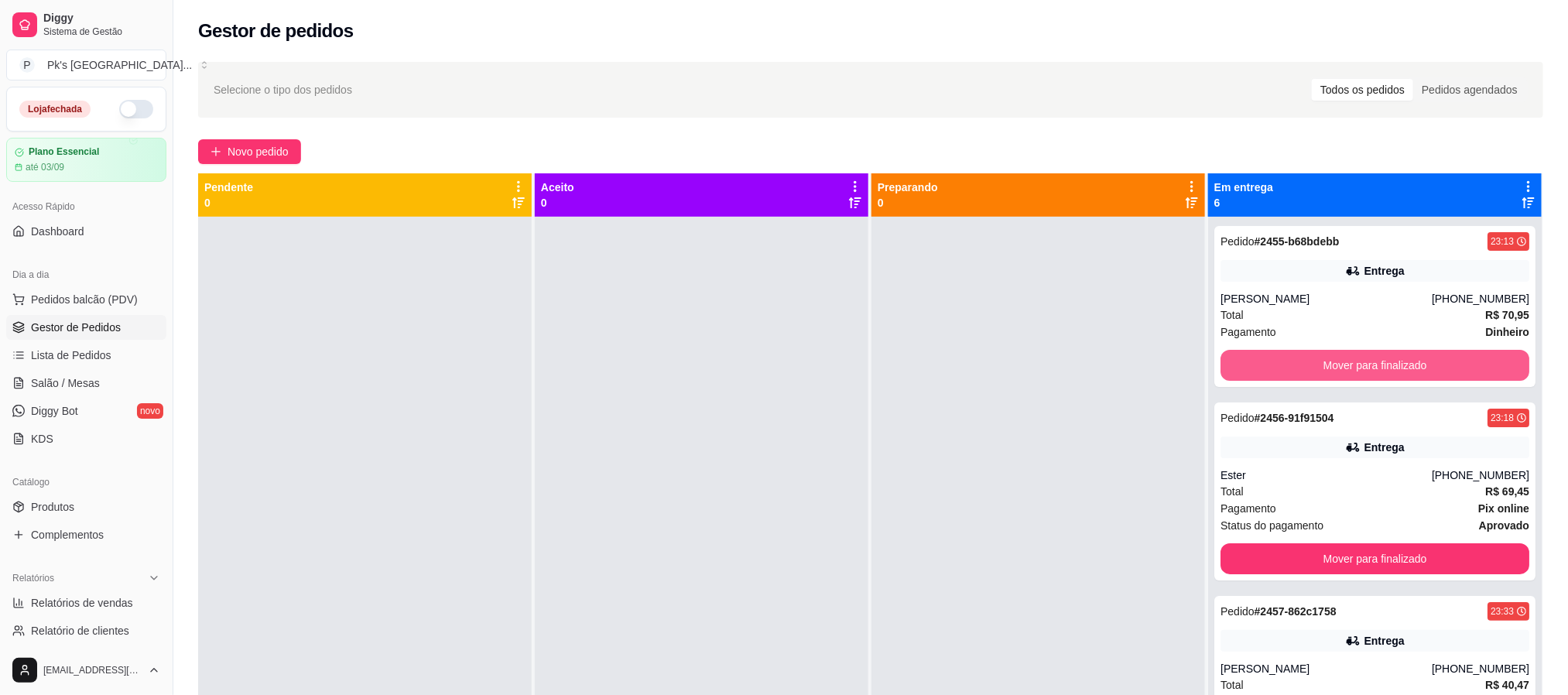
click at [1365, 379] on button "Mover para finalizado" at bounding box center [1374, 365] width 309 height 31
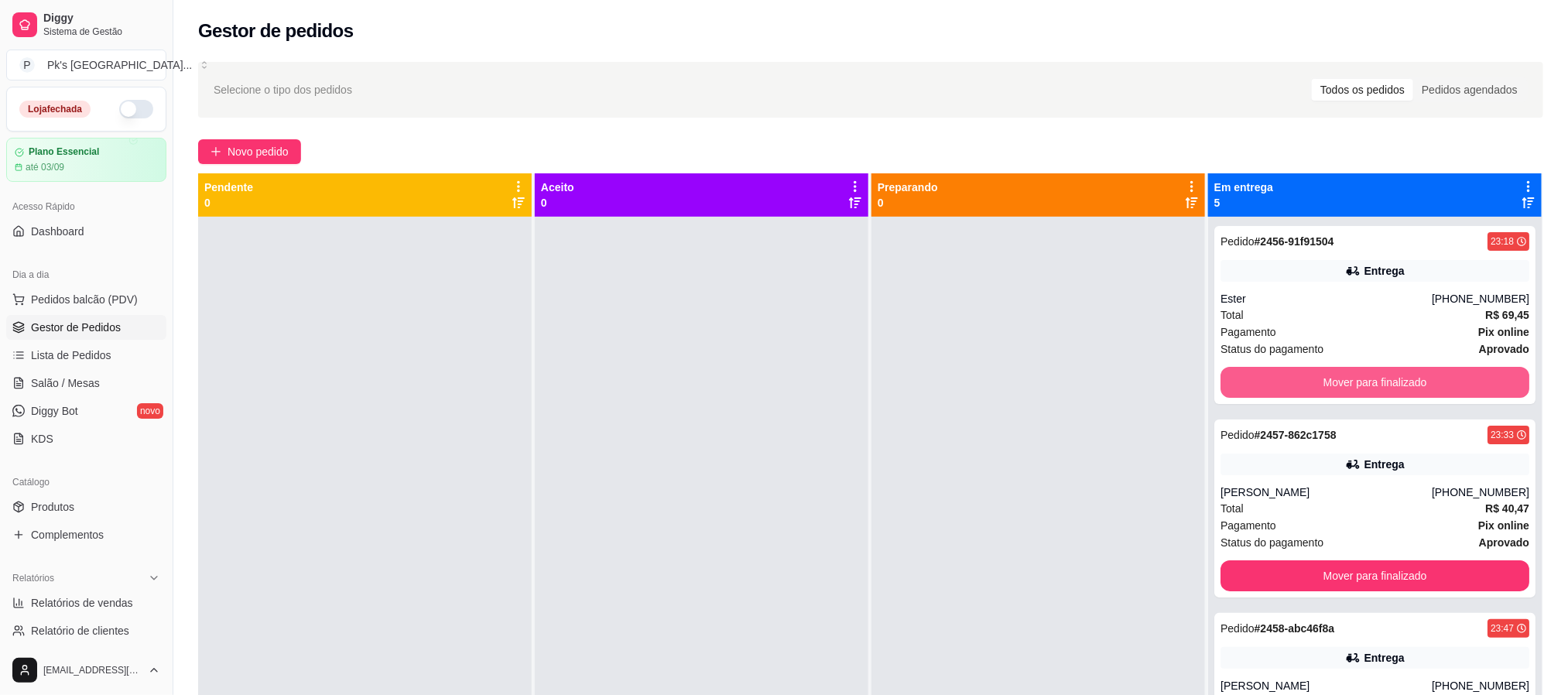
click at [1365, 379] on button "Mover para finalizado" at bounding box center [1374, 382] width 309 height 31
click at [1365, 560] on button "Mover para finalizado" at bounding box center [1374, 575] width 309 height 31
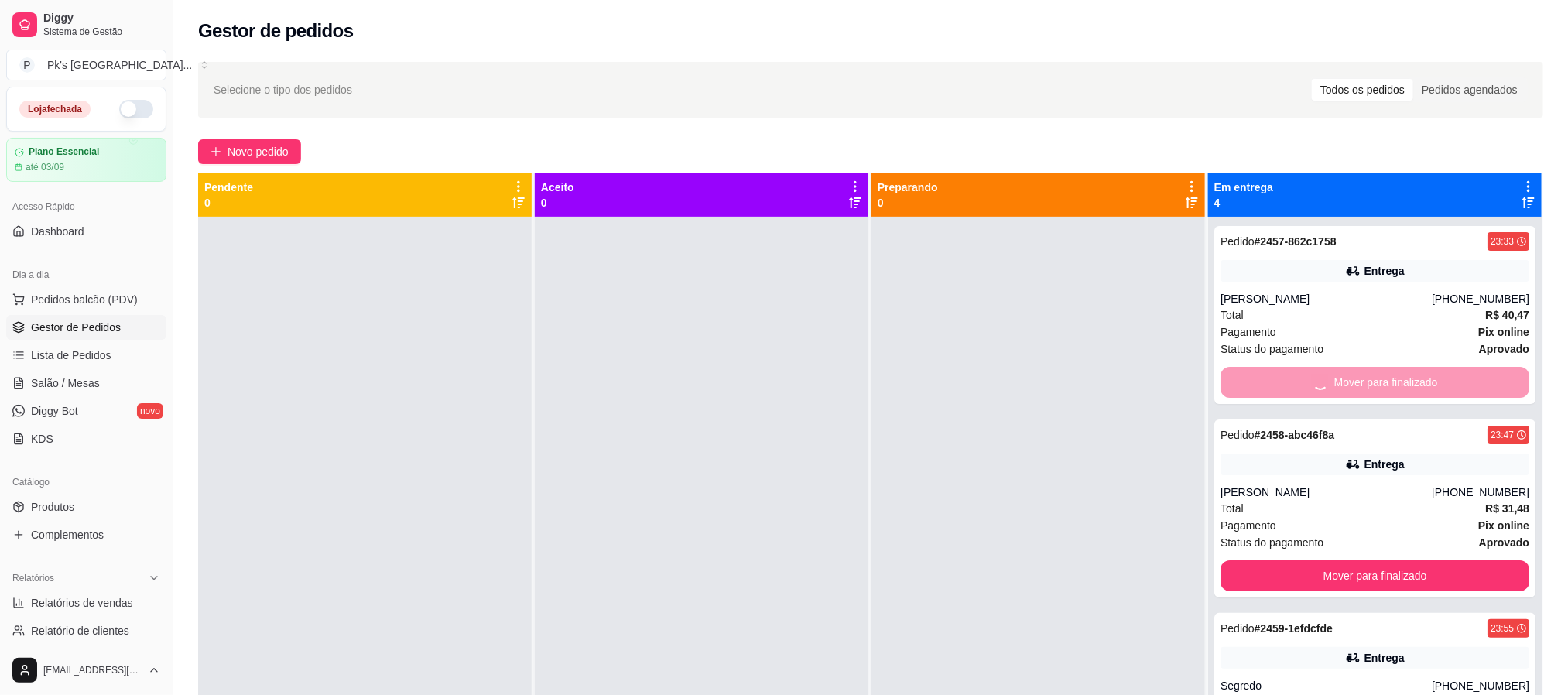
click at [1365, 560] on button "Mover para finalizado" at bounding box center [1374, 575] width 309 height 31
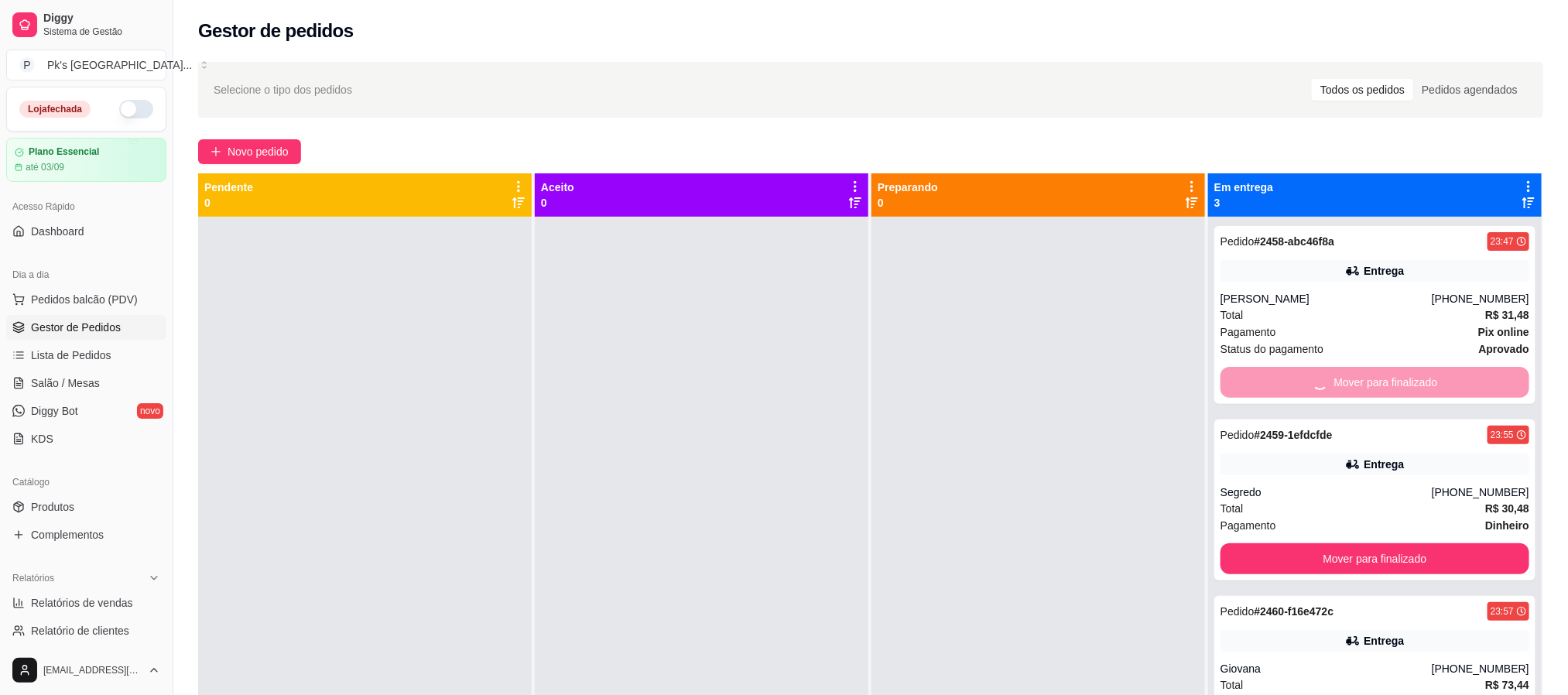
click at [1365, 543] on button "Mover para finalizado" at bounding box center [1374, 559] width 309 height 31
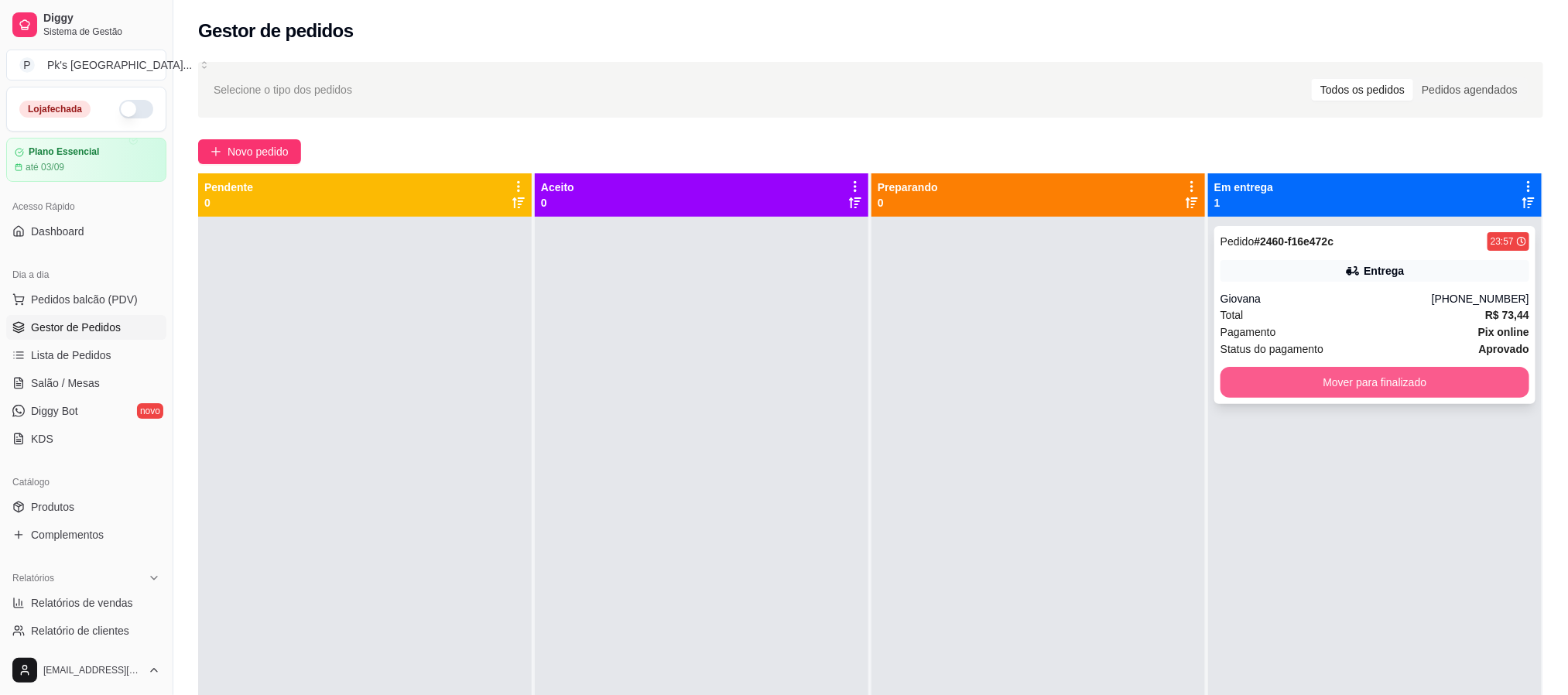
click at [1365, 374] on button "Mover para finalizado" at bounding box center [1374, 382] width 309 height 31
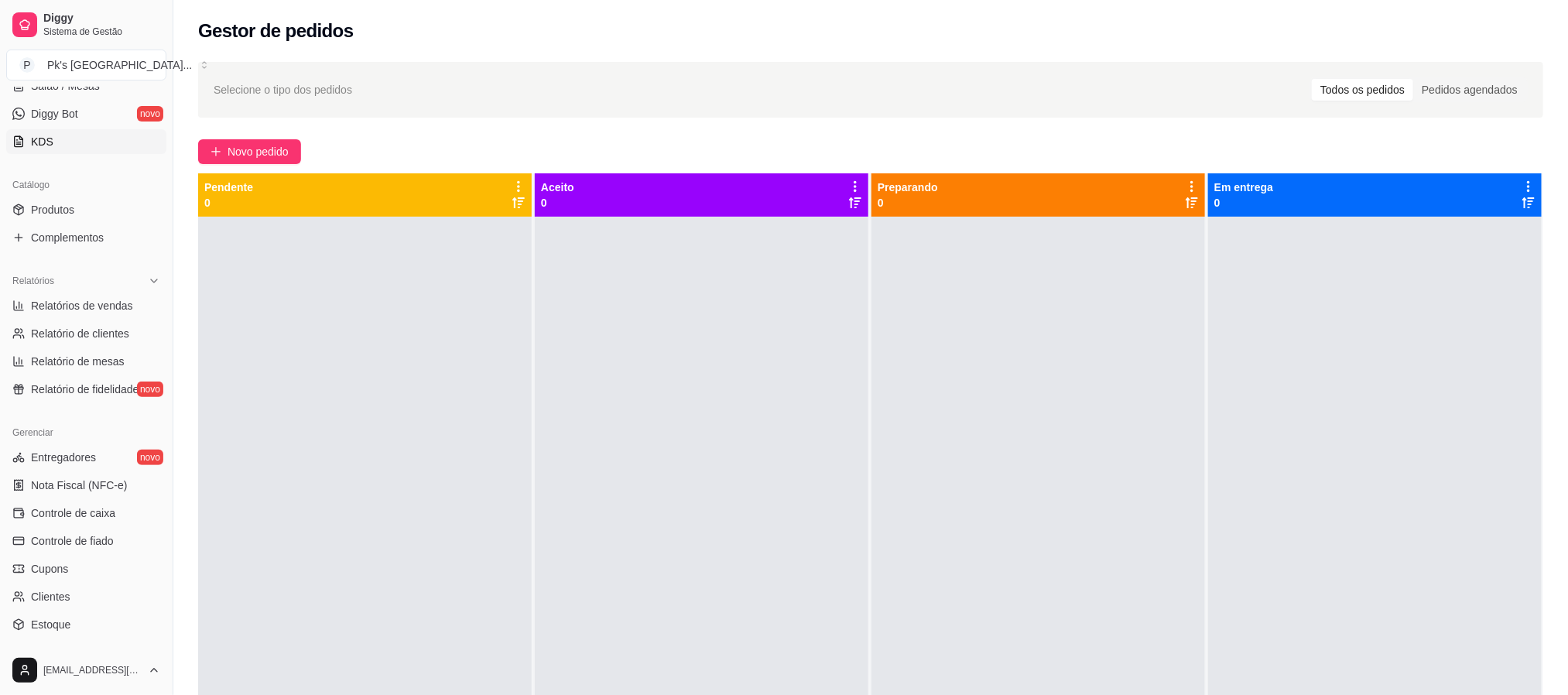
scroll to position [348, 0]
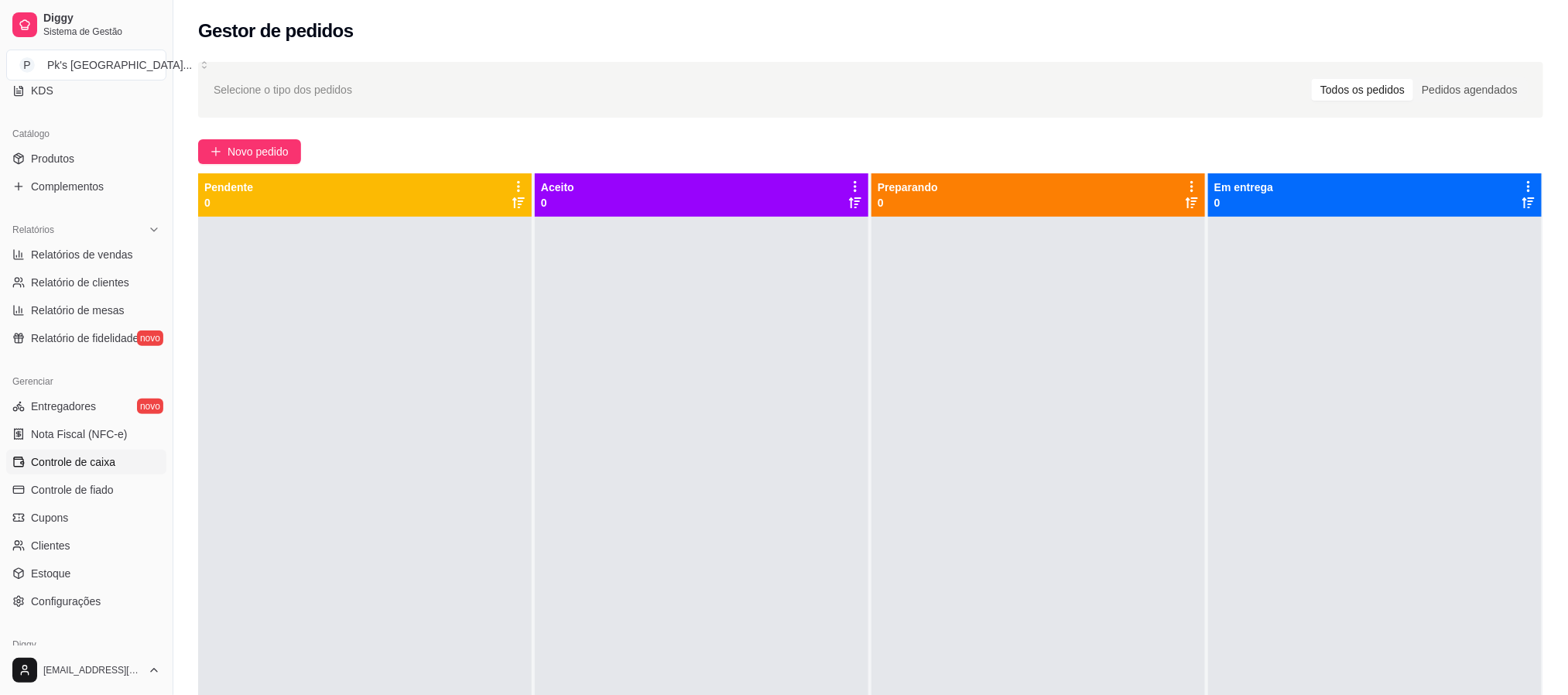
click at [114, 456] on link "Controle de caixa" at bounding box center [86, 461] width 160 height 25
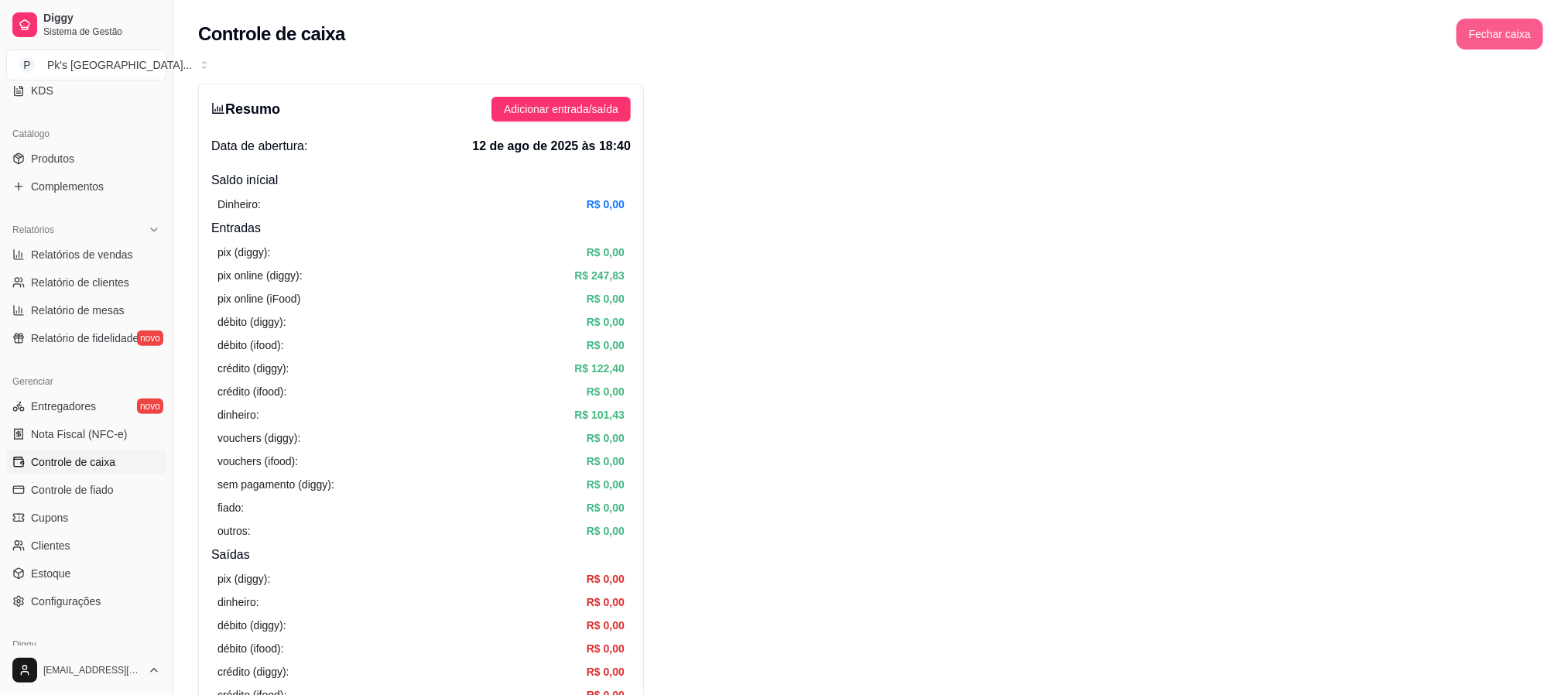
click at [1488, 45] on button "Fechar caixa" at bounding box center [1499, 33] width 87 height 31
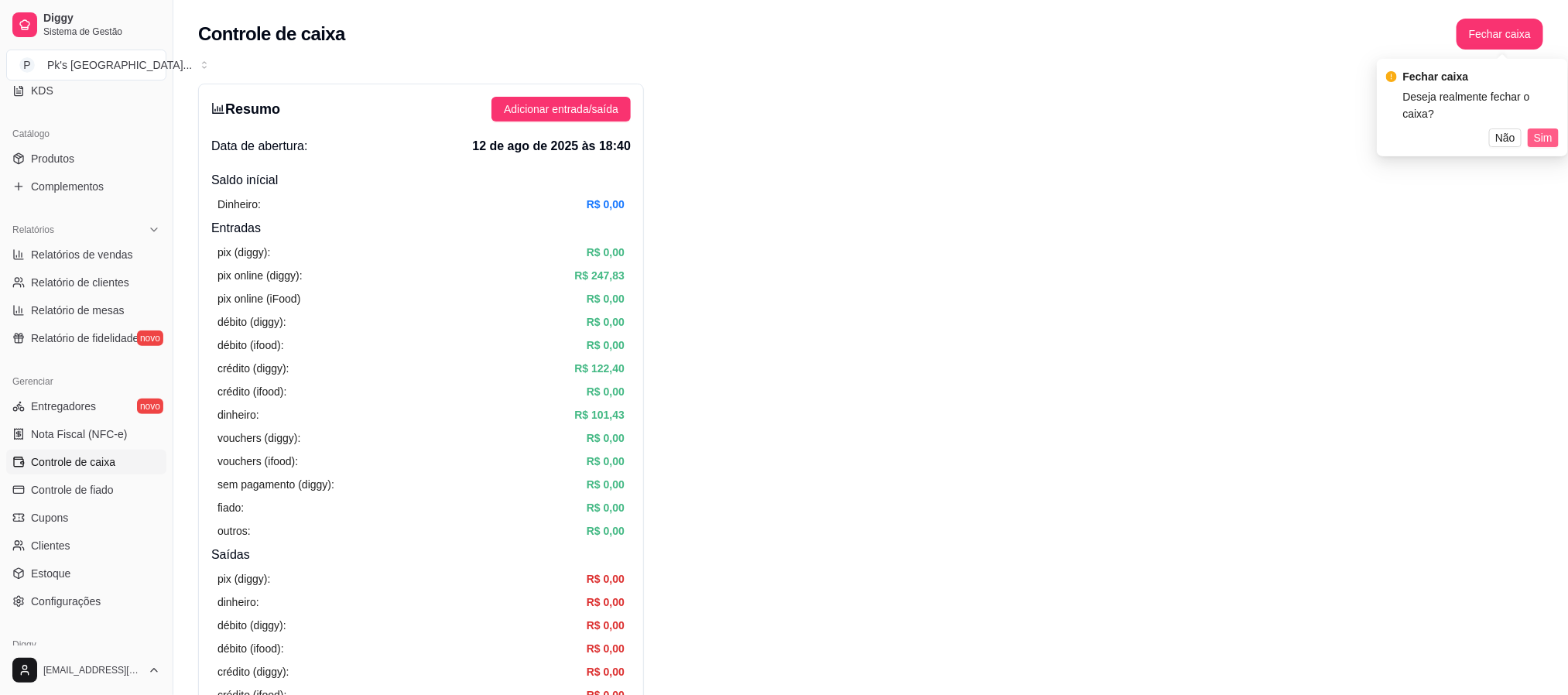
click at [1534, 129] on span "Sim" at bounding box center [1542, 137] width 18 height 17
